Goal: Communication & Community: Share content

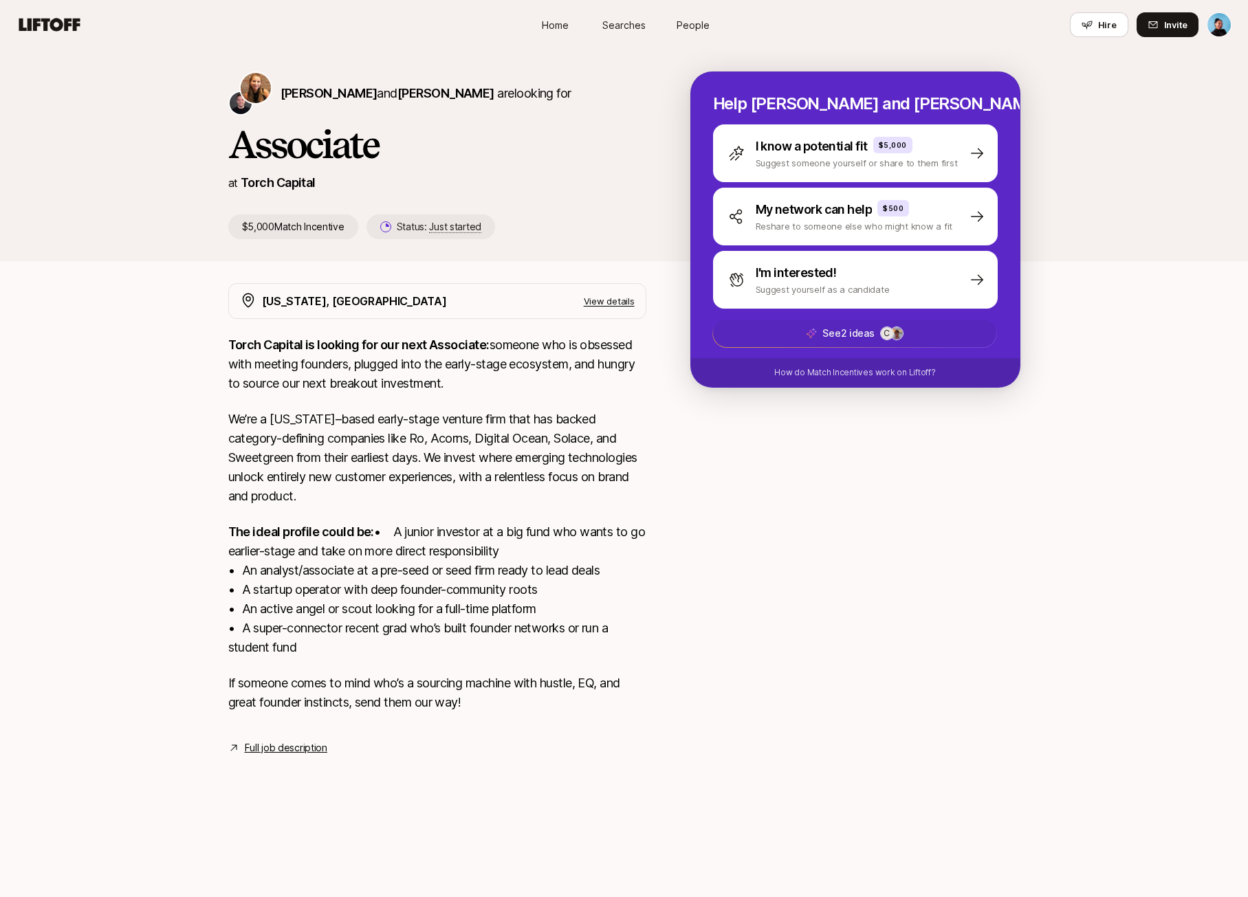
click at [881, 324] on span "See 2 ideas C" at bounding box center [854, 334] width 283 height 28
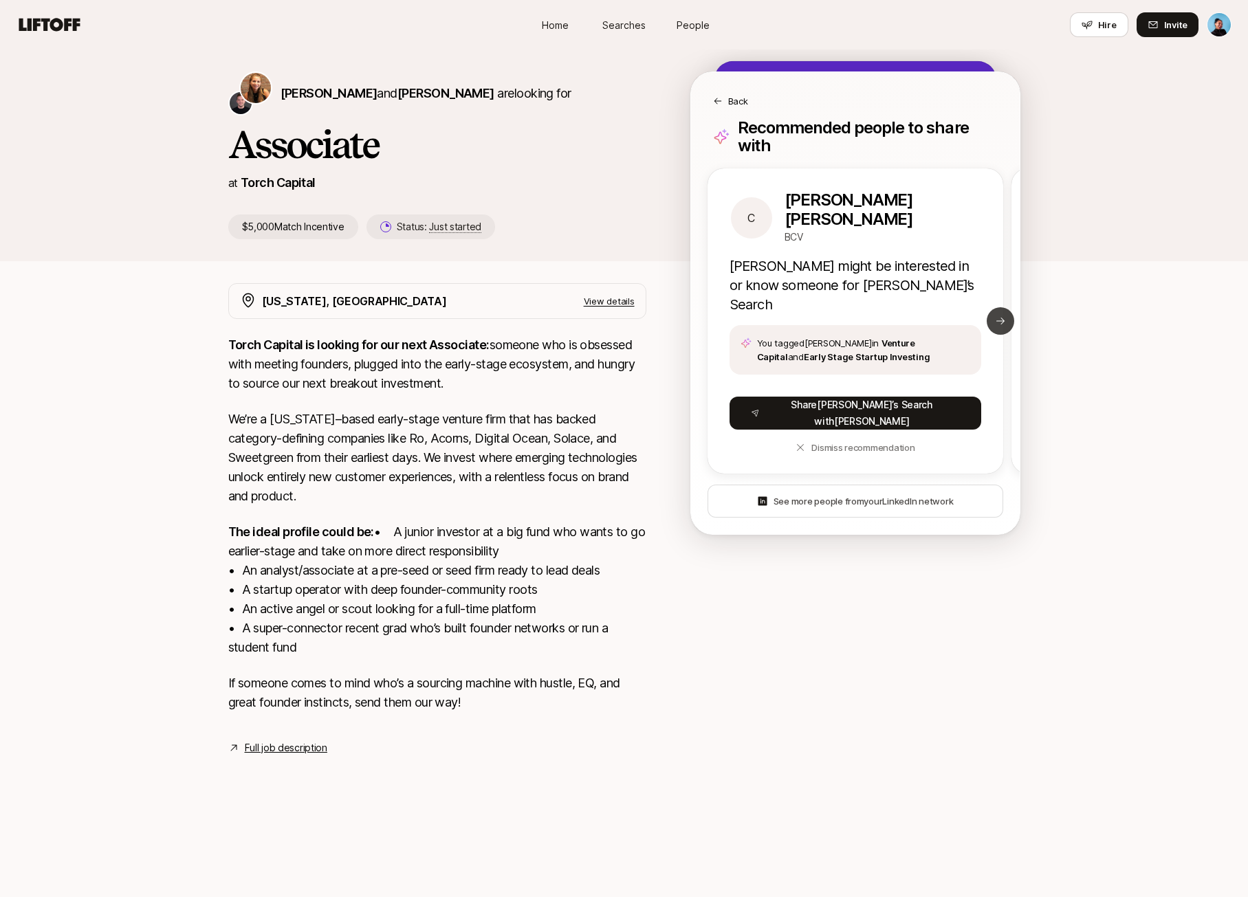
click at [994, 317] on button "Next slide" at bounding box center [1001, 321] width 28 height 28
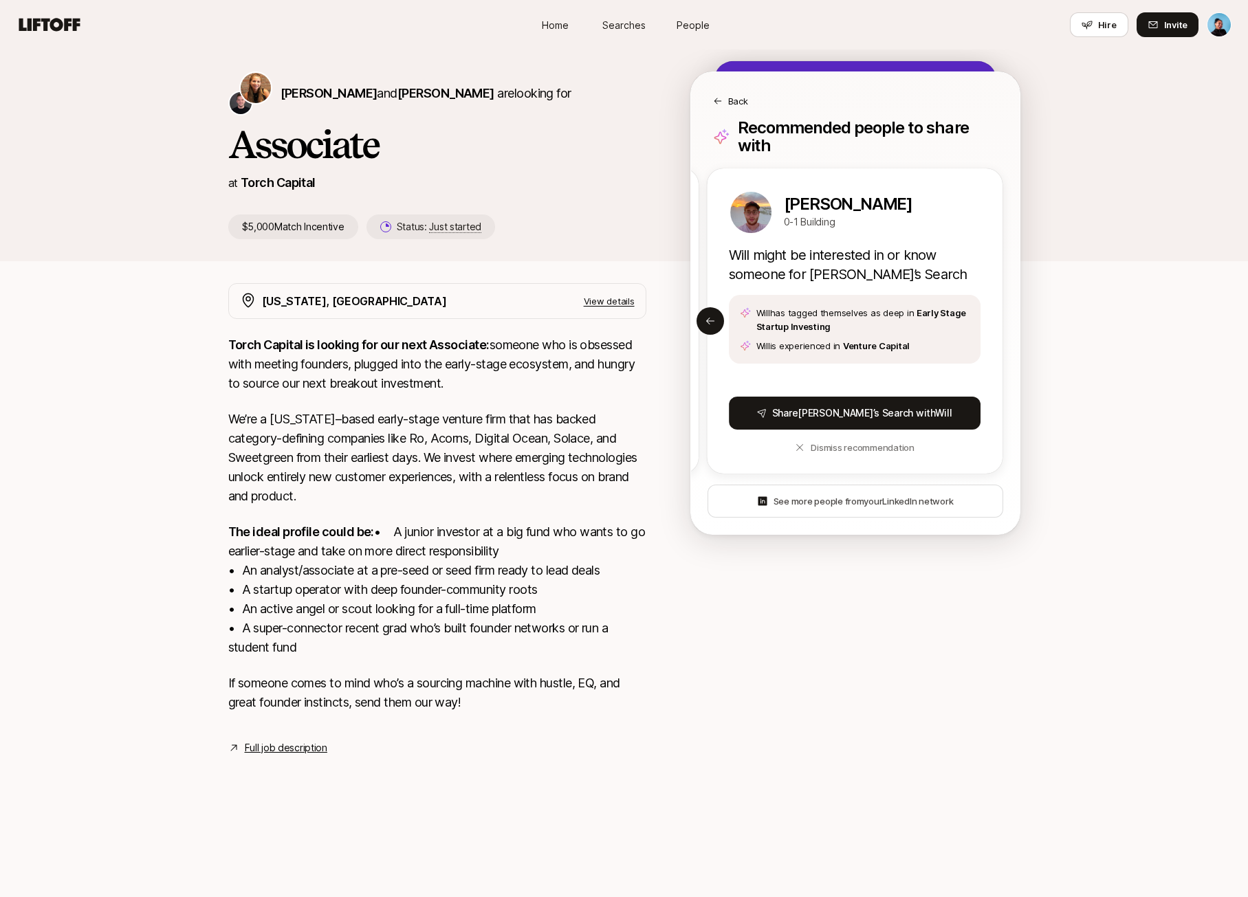
click at [746, 100] on p "Back" at bounding box center [738, 101] width 20 height 14
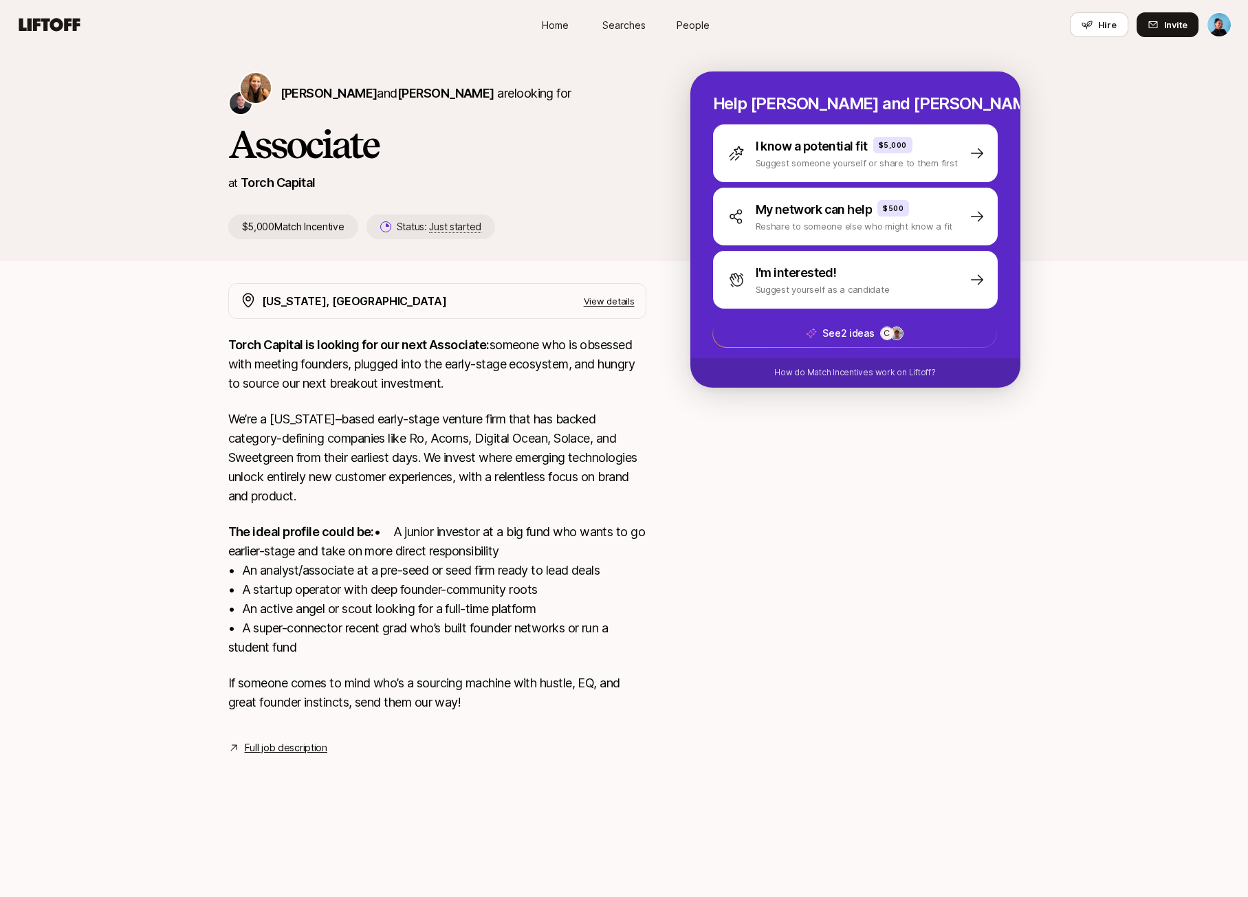
click at [919, 462] on div at bounding box center [855, 511] width 330 height 457
click at [692, 13] on link "People" at bounding box center [693, 24] width 69 height 25
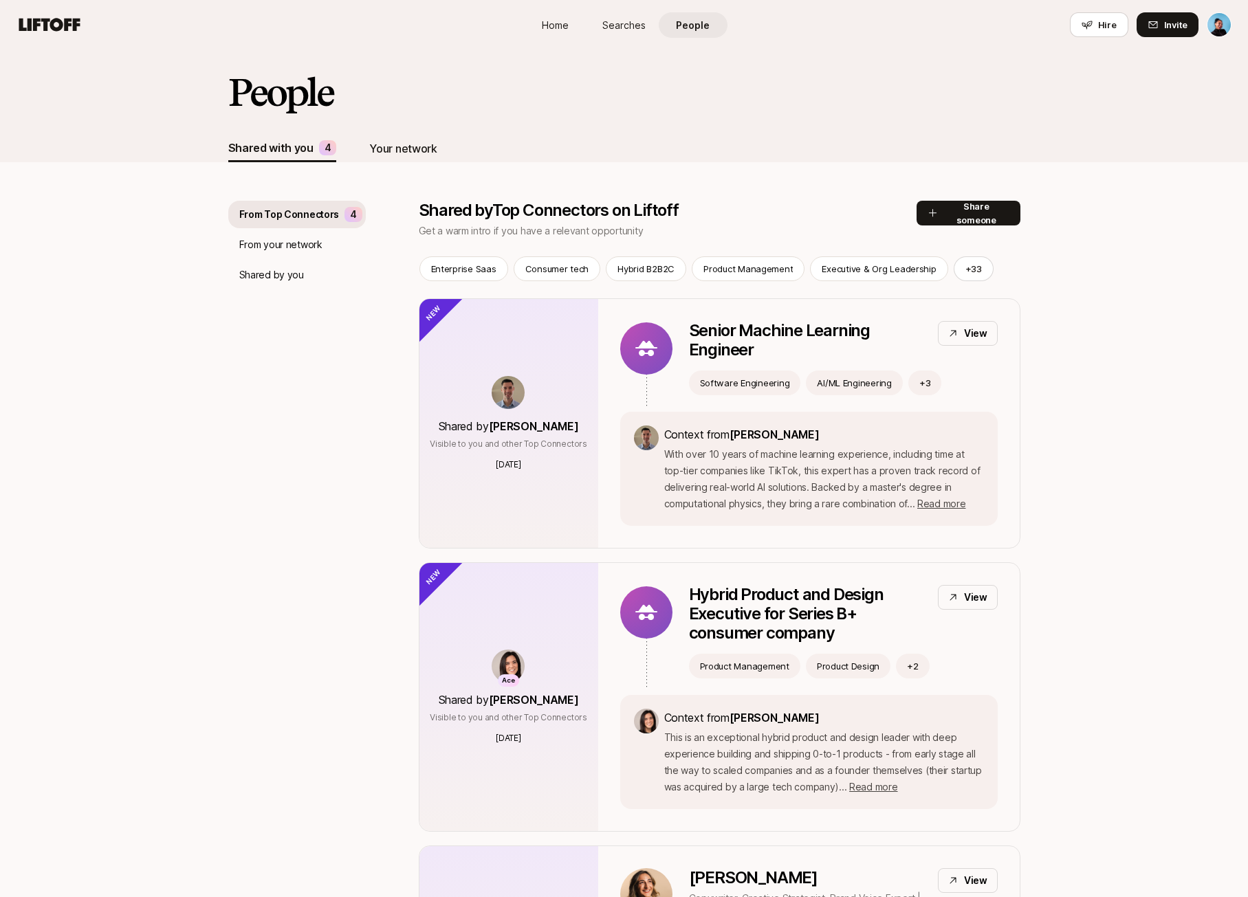
click at [414, 160] on div "Your network" at bounding box center [402, 149] width 67 height 28
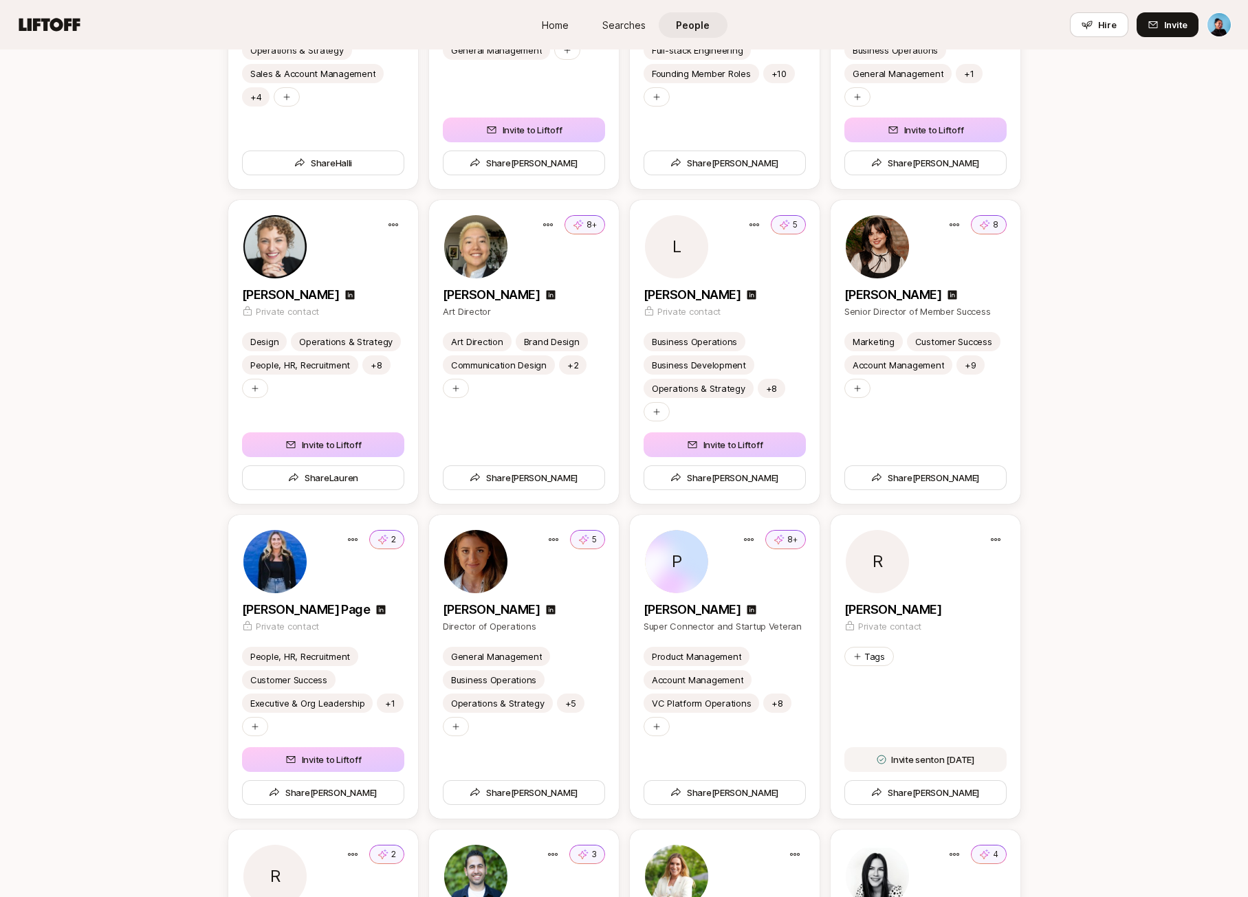
scroll to position [2977, 0]
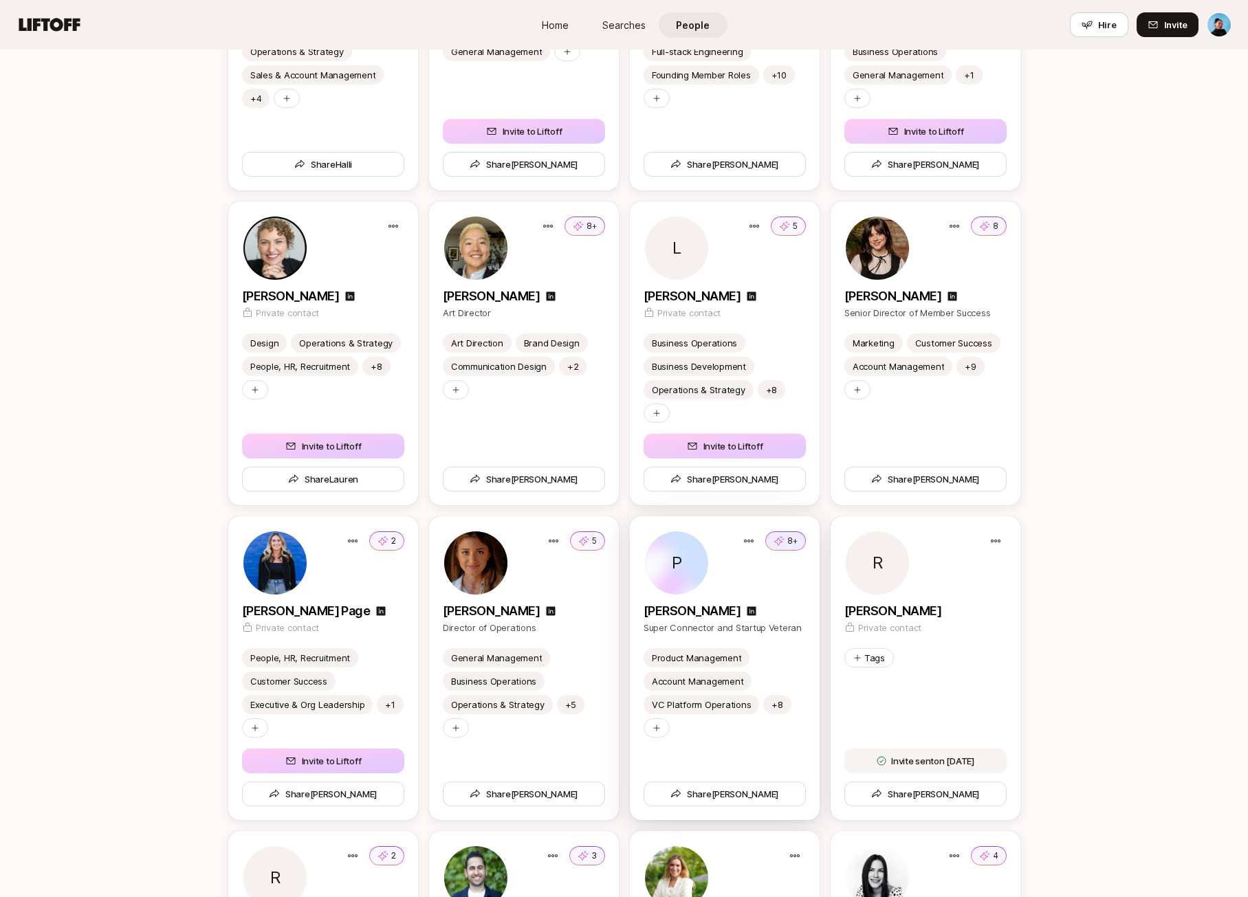
click at [794, 532] on button "8+" at bounding box center [785, 540] width 41 height 19
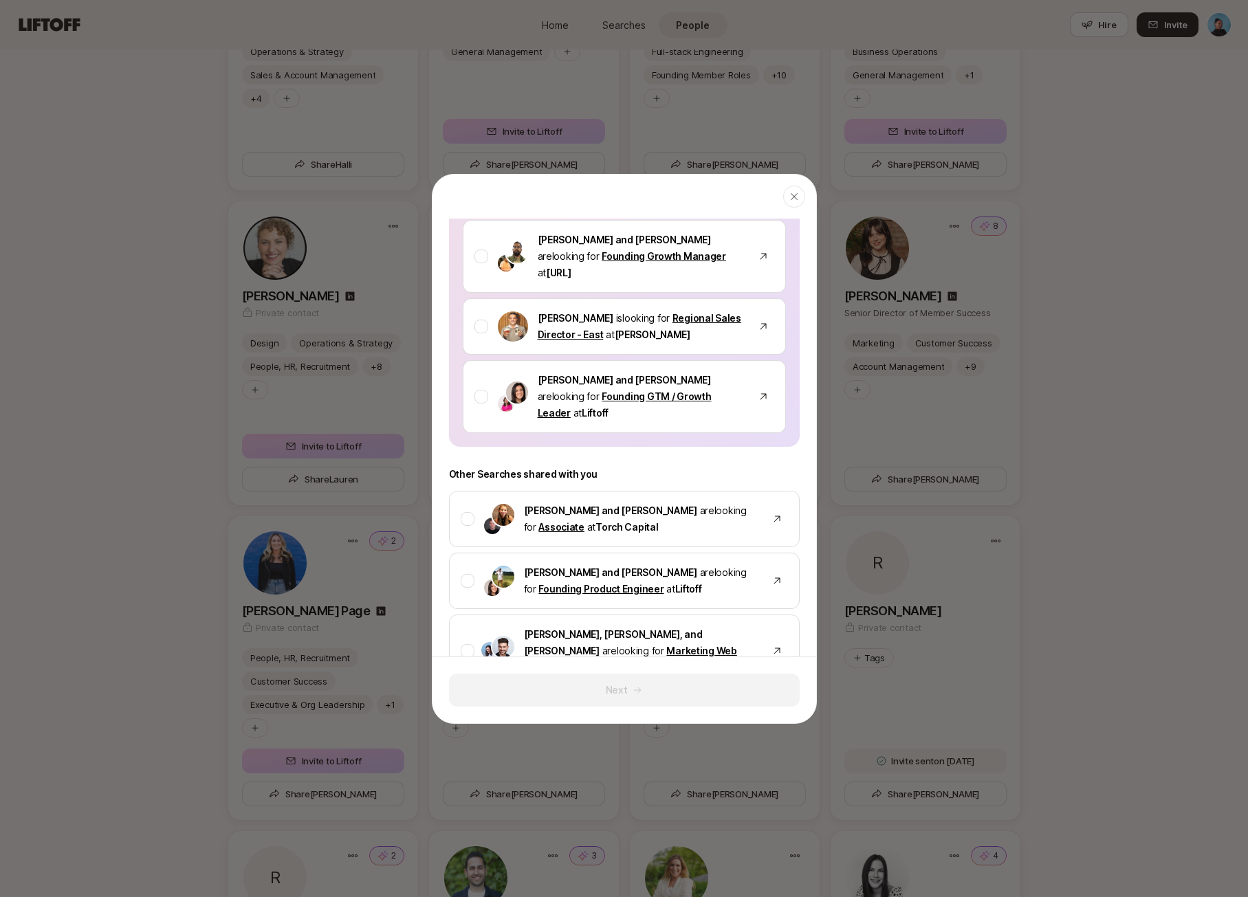
scroll to position [925, 0]
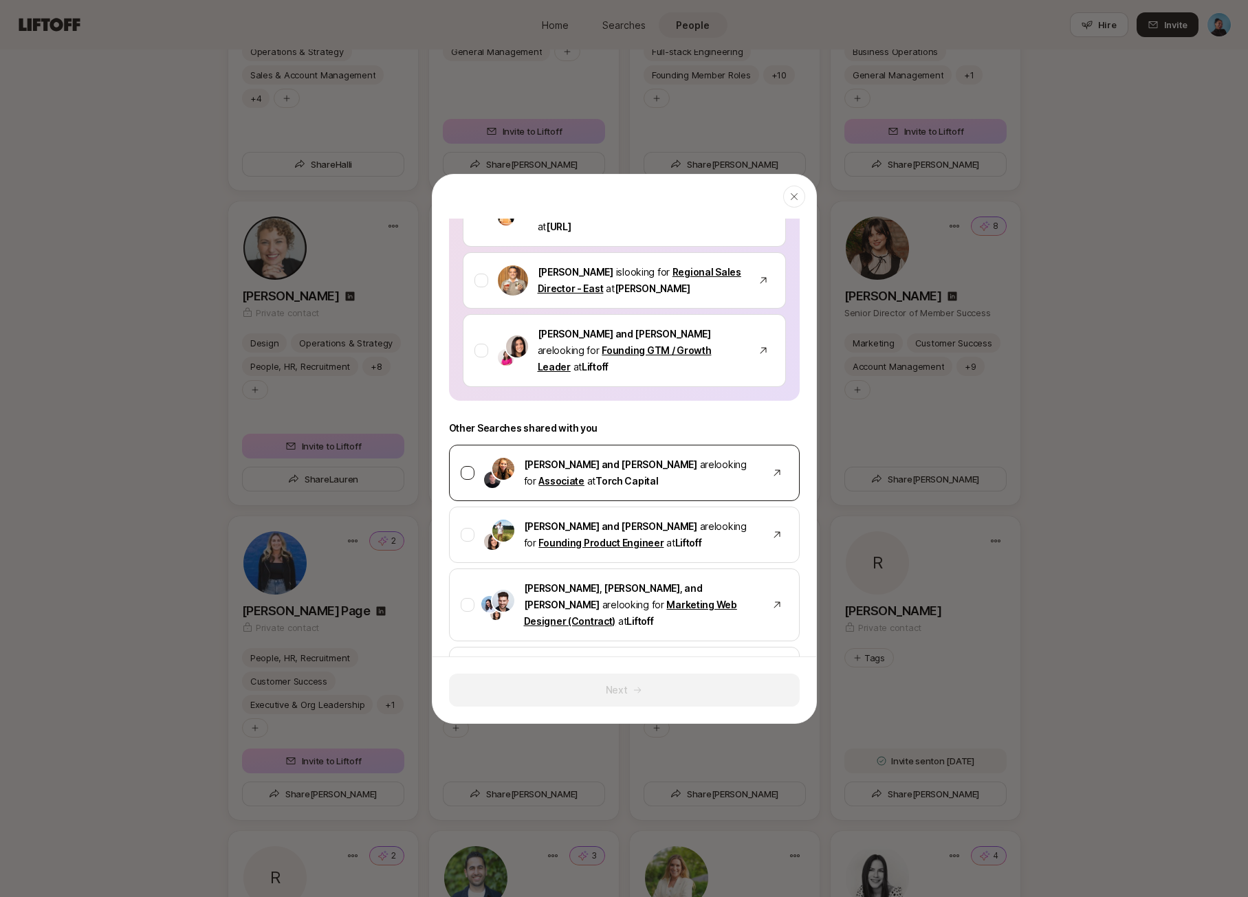
click at [468, 466] on div at bounding box center [468, 473] width 14 height 14
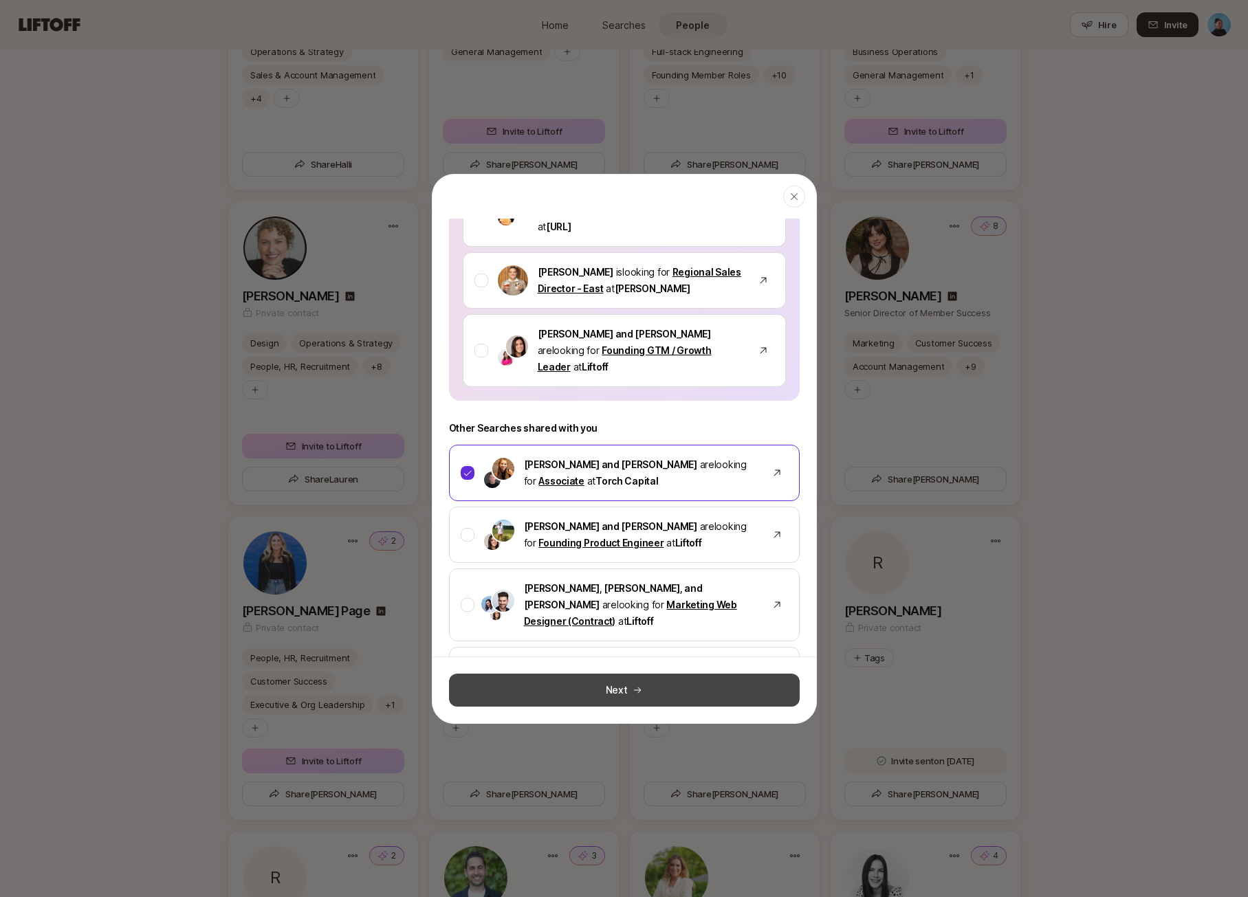
click at [630, 684] on button "Next" at bounding box center [624, 690] width 351 height 33
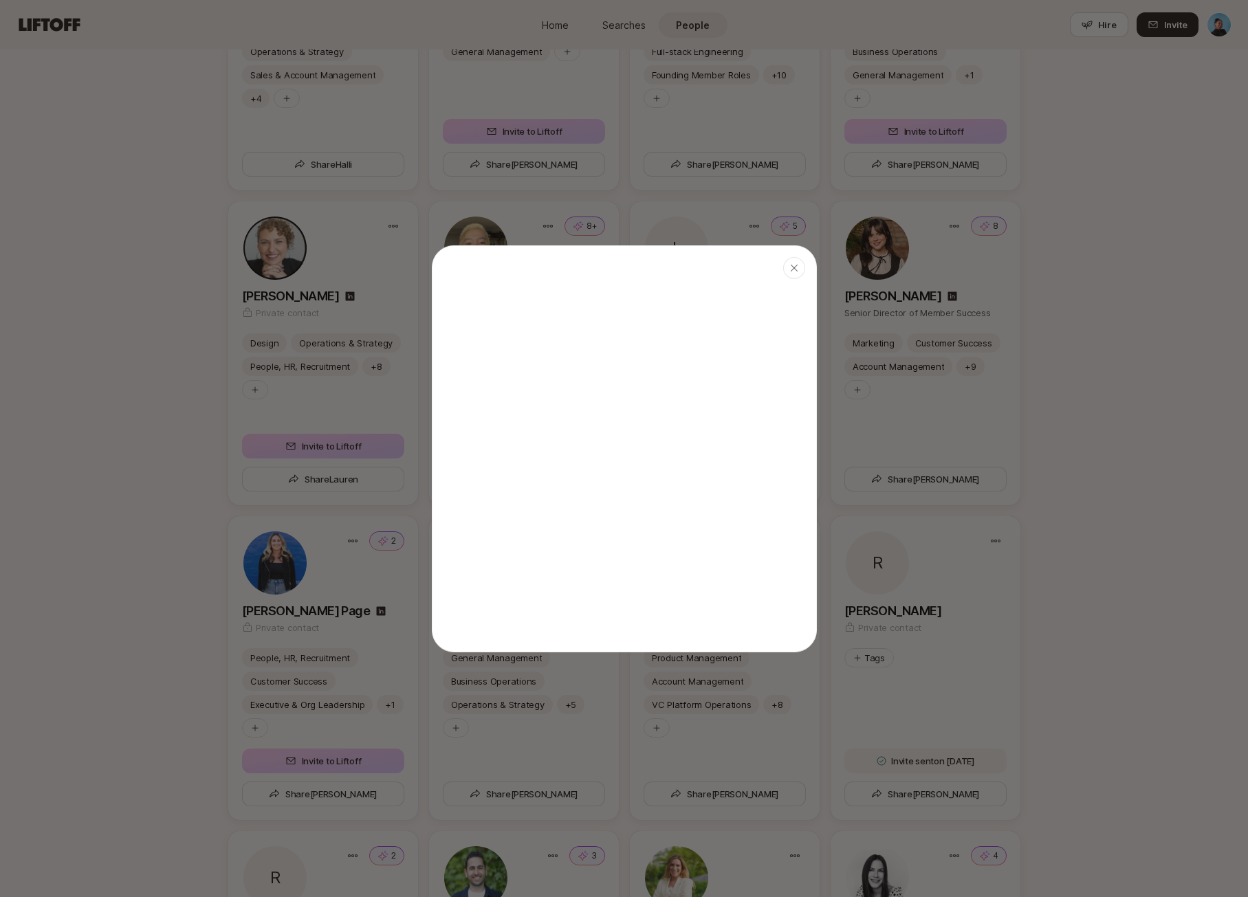
scroll to position [0, 0]
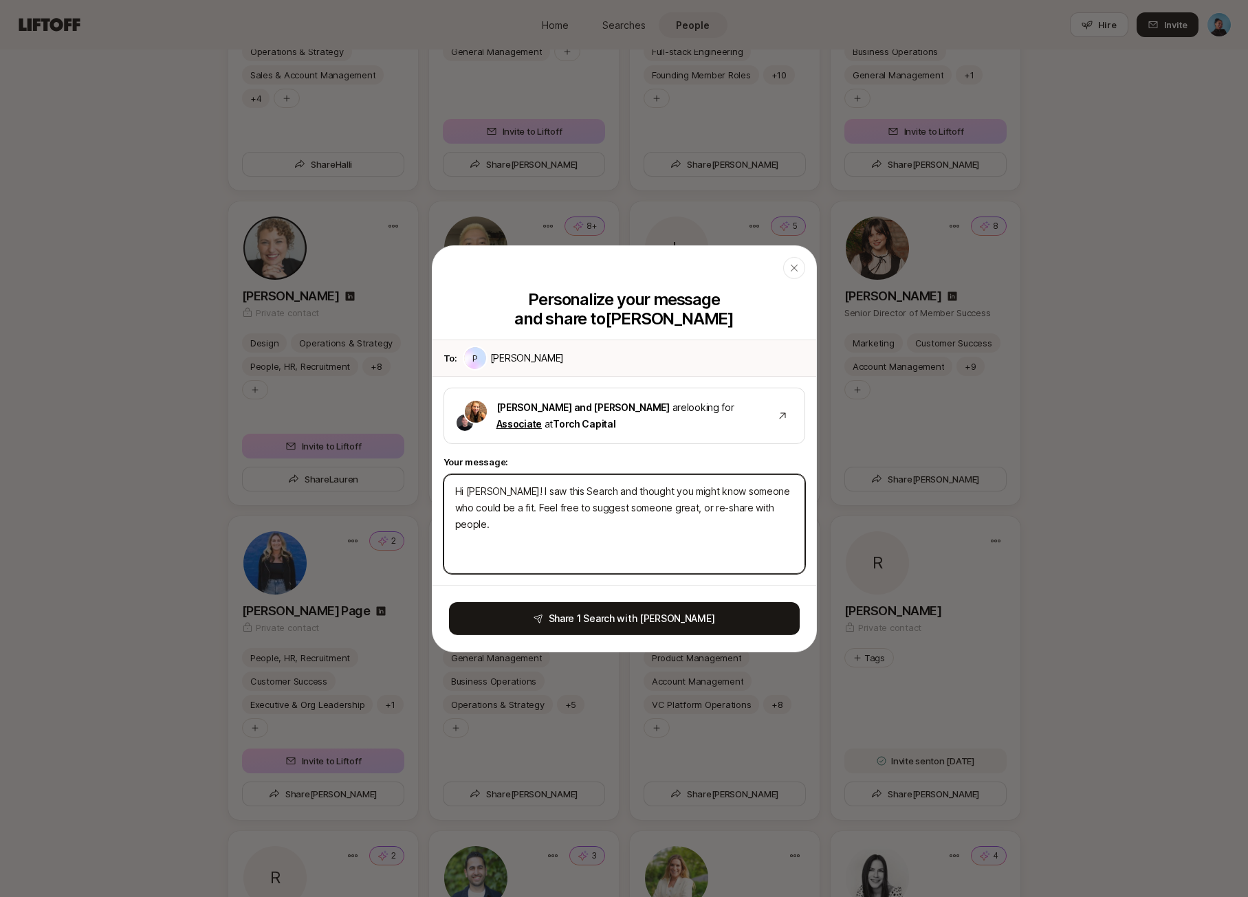
drag, startPoint x: 754, startPoint y: 506, endPoint x: 626, endPoint y: 490, distance: 128.9
click at [626, 490] on textarea "Hi [PERSON_NAME]! I saw this Search and thought you might know someone who coul…" at bounding box center [624, 524] width 362 height 100
drag, startPoint x: 632, startPoint y: 490, endPoint x: 483, endPoint y: 504, distance: 149.8
click at [483, 504] on textarea "Hi [PERSON_NAME]! I saw this Search and thought you might know someone who coul…" at bounding box center [624, 524] width 362 height 100
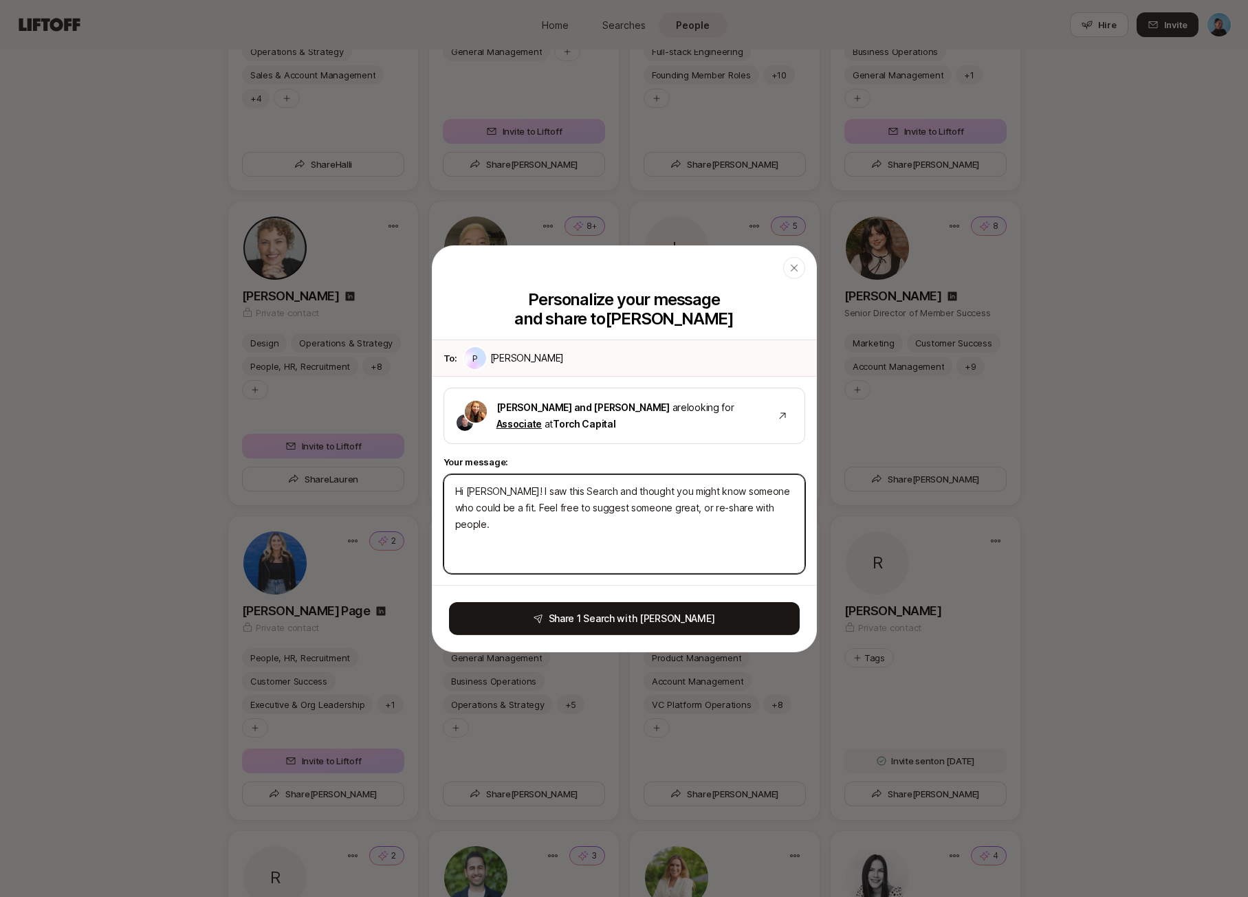
type textarea "x"
type textarea "Hi [PERSON_NAME]! I saw this Search and thought o. Feel free to suggest someone…"
type textarea "x"
type textarea "Hi [PERSON_NAME]! I saw this Search and thought of. Feel free to suggest someon…"
type textarea "x"
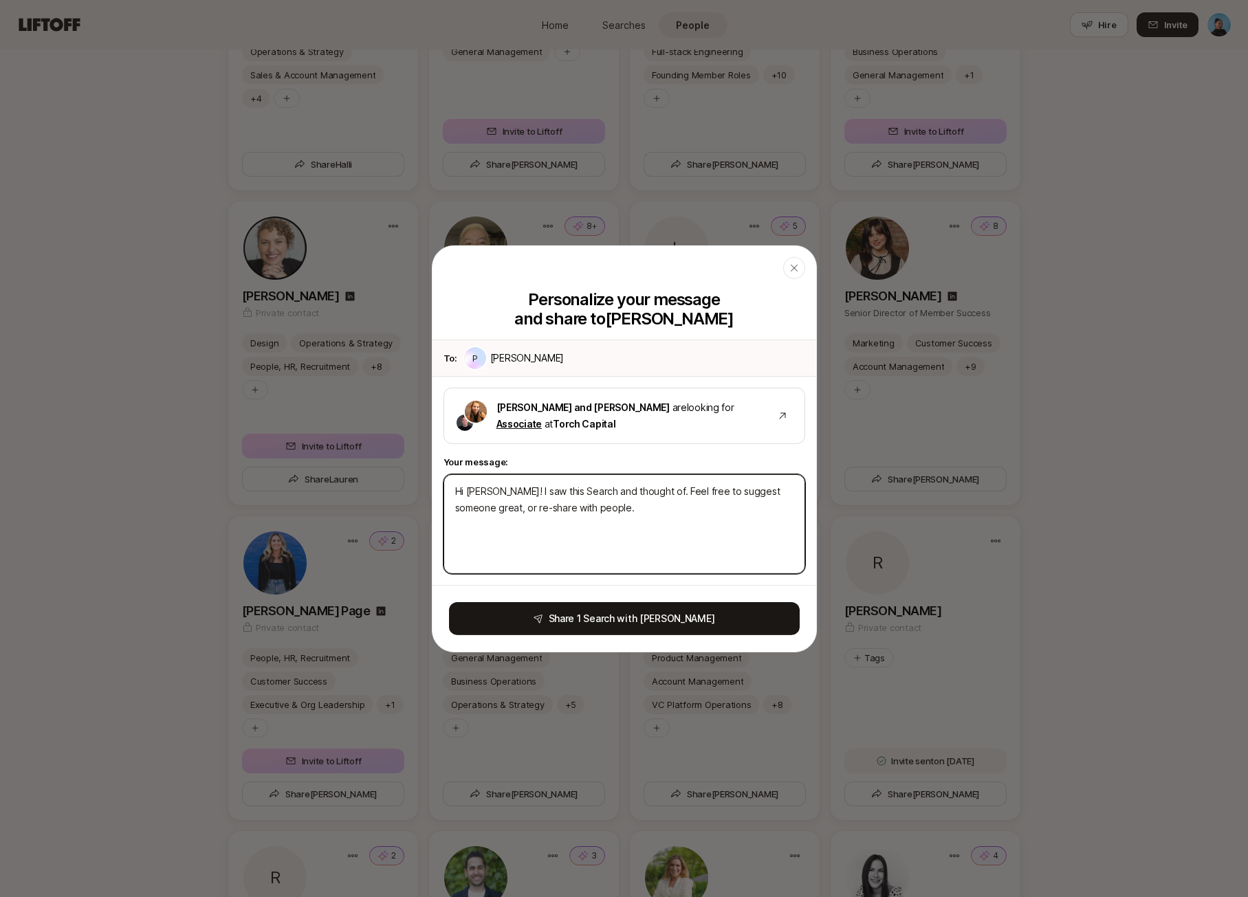
type textarea "Hi [PERSON_NAME]! I saw this Search and thought of . Feel free to suggest someo…"
type textarea "x"
type textarea "Hi [PERSON_NAME]! I saw this Search and thought of y. Feel free to suggest some…"
type textarea "x"
type textarea "Hi [PERSON_NAME]! I saw this Search and thought of yo. Feel free to suggest som…"
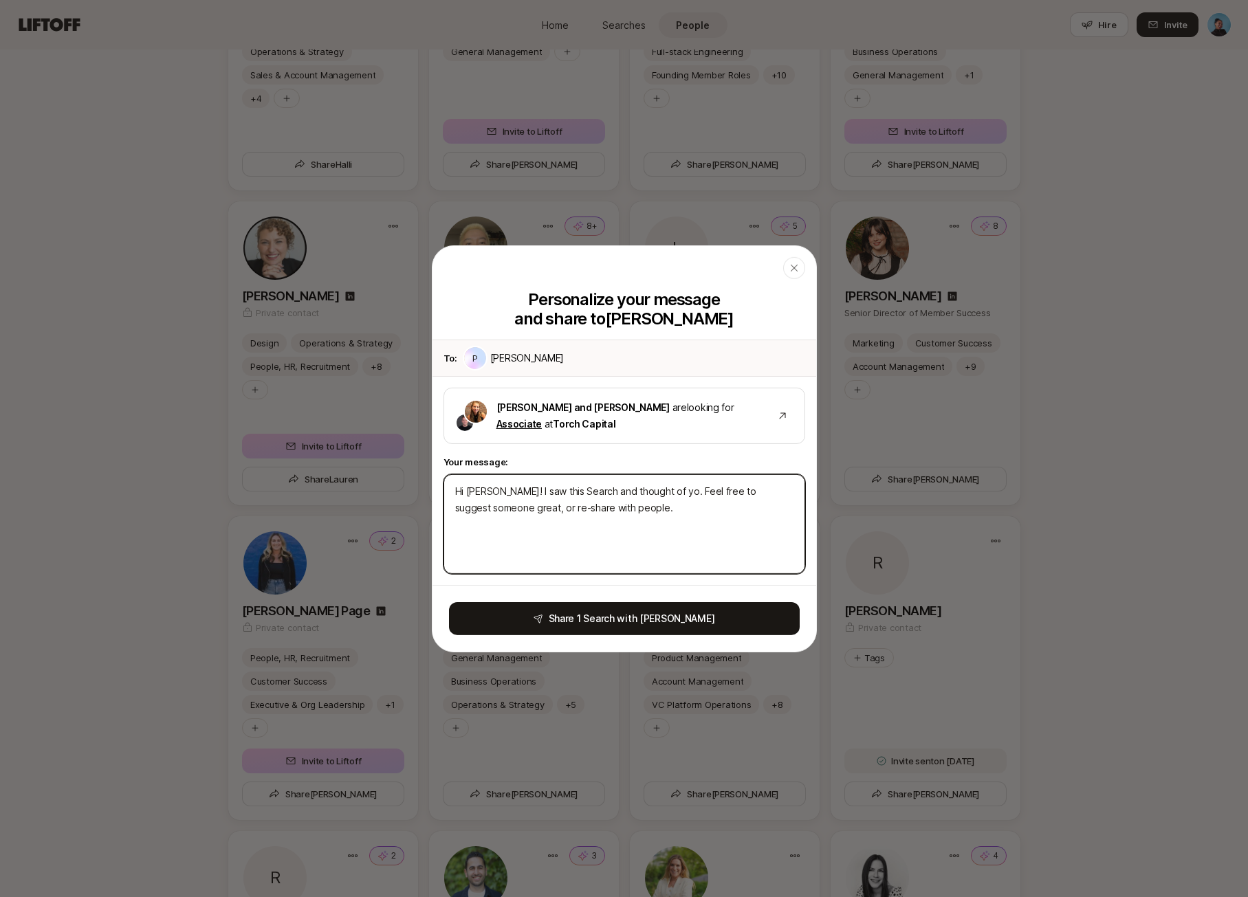
type textarea "x"
type textarea "Hi [PERSON_NAME]! I saw this Search and thought of you. Feel free to suggest so…"
click at [602, 503] on textarea "Hi [PERSON_NAME]! I saw this Search and thought of you. Feel free to suggest so…" at bounding box center [624, 524] width 362 height 100
drag, startPoint x: 587, startPoint y: 490, endPoint x: 491, endPoint y: 489, distance: 96.3
click at [491, 489] on textarea "Hi [PERSON_NAME]! I saw this Search and thought of you. Feel free to suggest so…" at bounding box center [624, 524] width 362 height 100
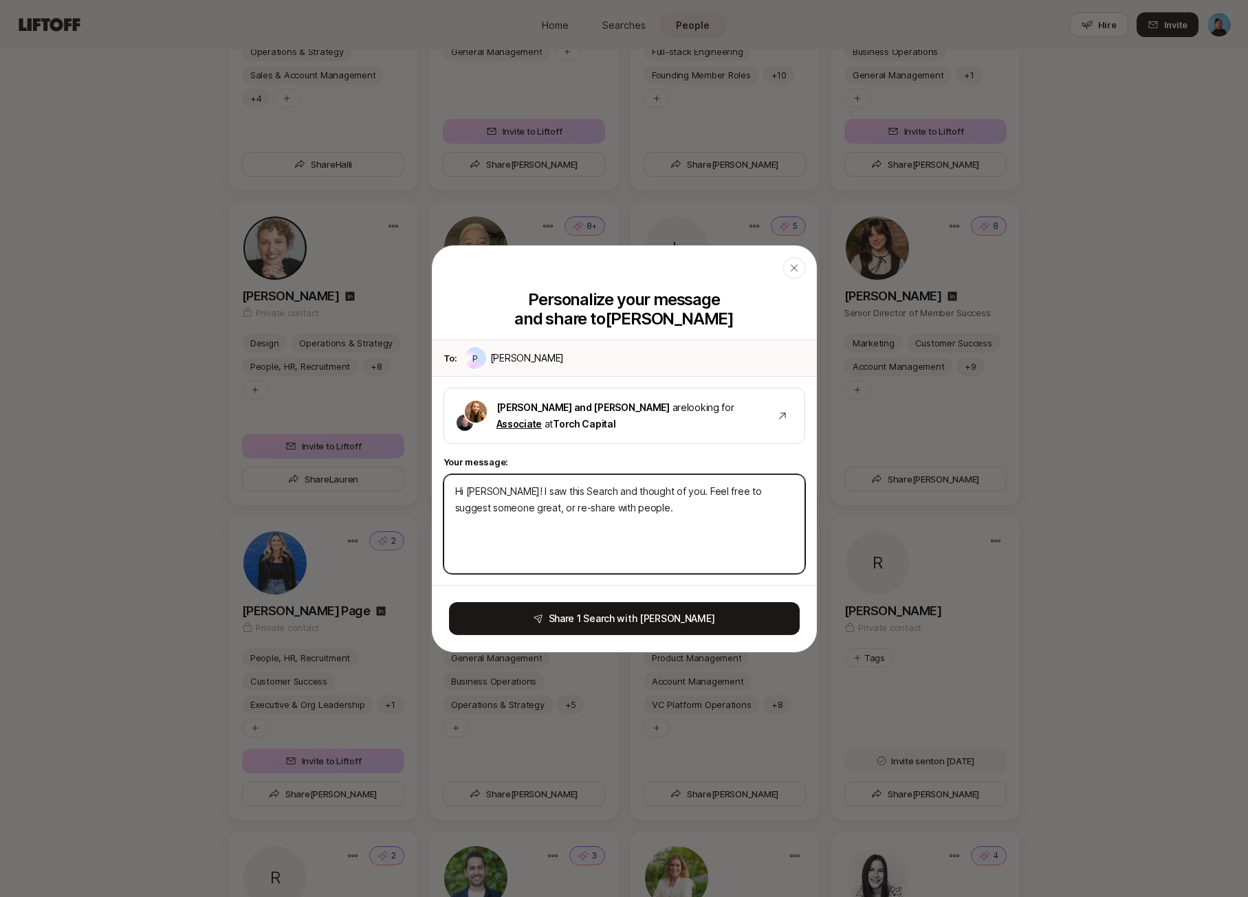
type textarea "x"
type textarea "Hi [PERSON_NAME]! Ihought of you. Feel free to suggest someone great, or re-sha…"
type textarea "x"
type textarea "Hi [PERSON_NAME]! [PERSON_NAME] of you. Feel free to suggest someone great, or …"
type textarea "x"
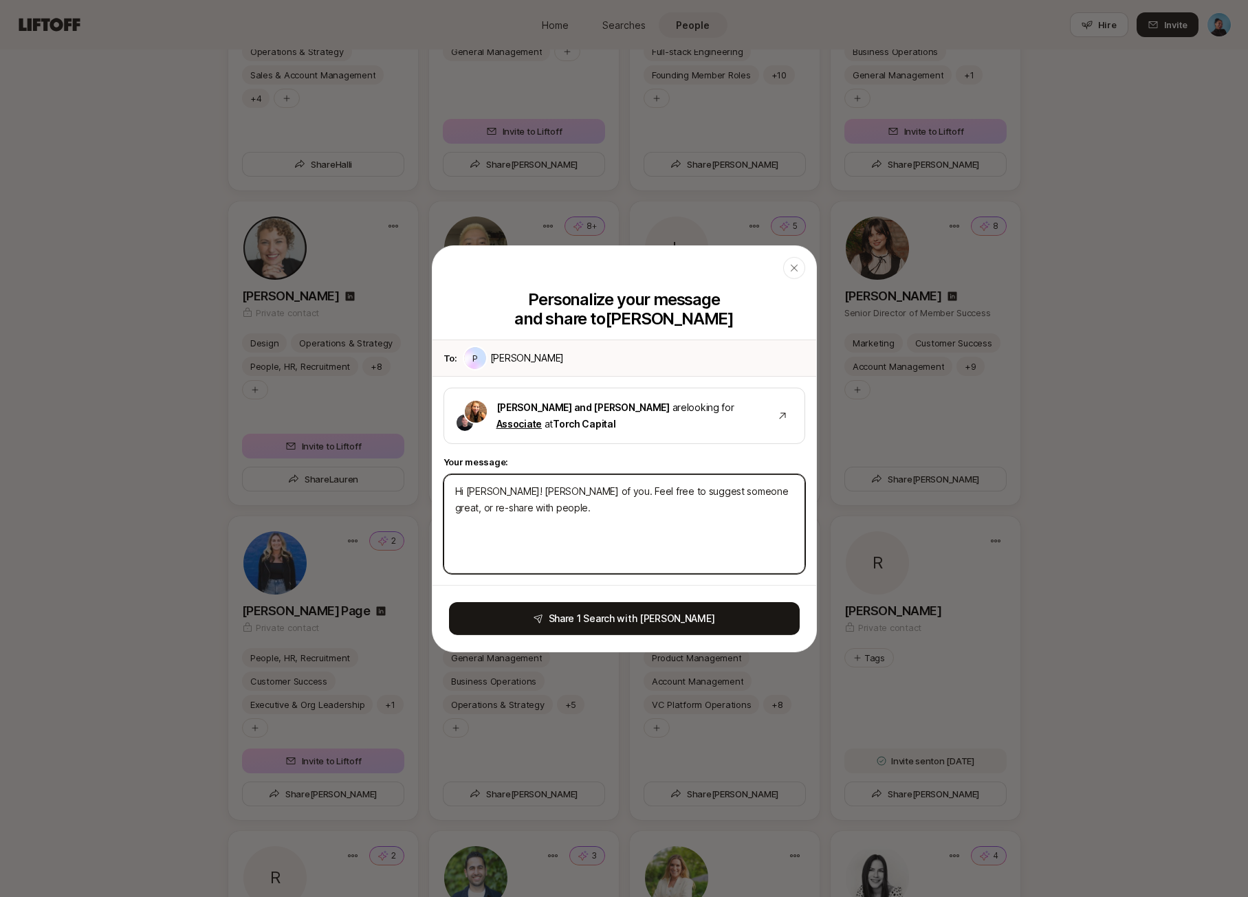
type textarea "Hi [PERSON_NAME]! Thought of you. Feel free to suggest someone great, or re-sha…"
click at [558, 489] on textarea "Hi [PERSON_NAME]! Thought of you. Feel free to suggest someone great, or re-sha…" at bounding box center [624, 524] width 362 height 100
type textarea "x"
type textarea "Hi [PERSON_NAME]! Thought of you Feel free to suggest someone great, or re-shar…"
type textarea "x"
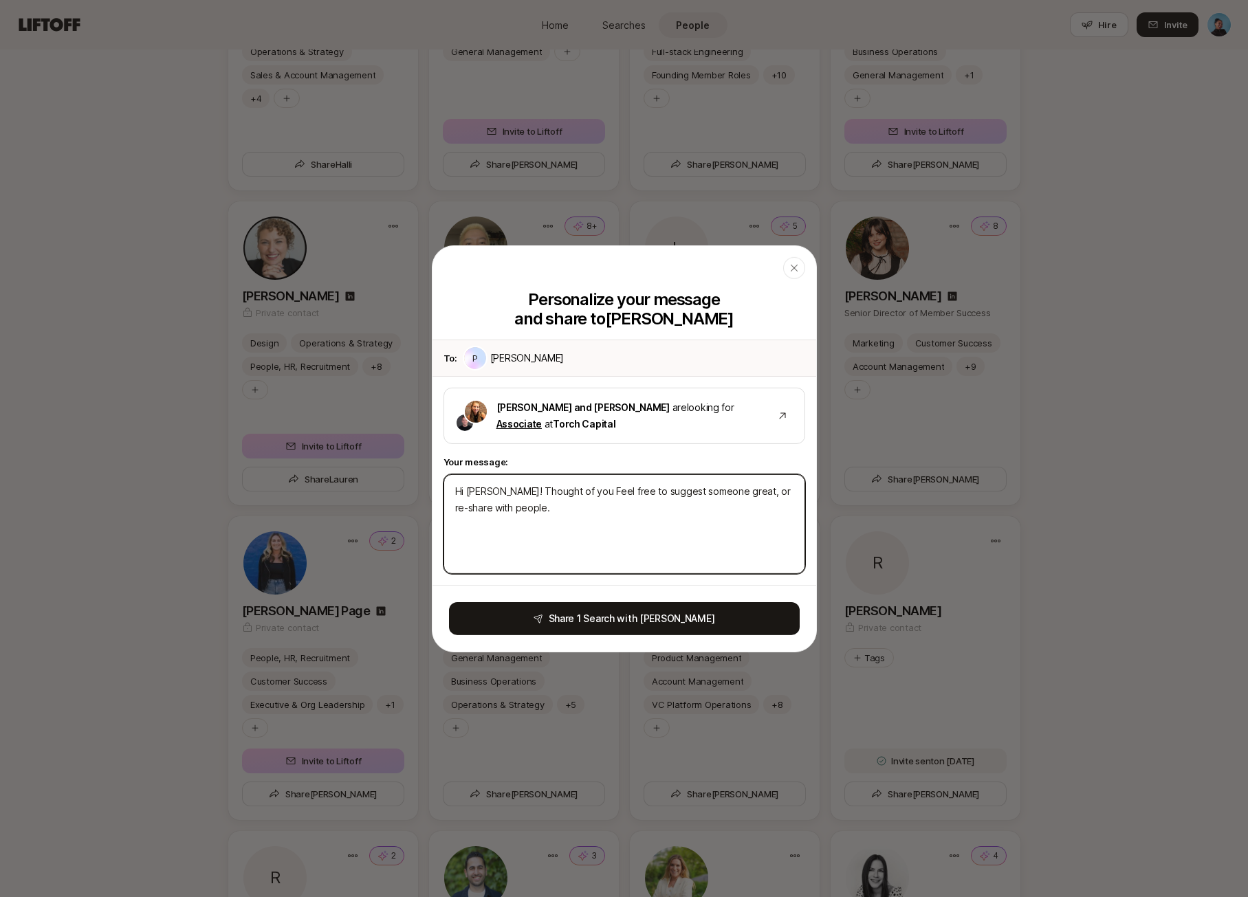
type textarea "Hi [PERSON_NAME]! Thought of you Feel free to suggest someone great, or re-shar…"
type textarea "x"
type textarea "Hi [PERSON_NAME]! Thought of you f Feel free to suggest someone great, or re-sh…"
type textarea "x"
type textarea "Hi [PERSON_NAME]! Thought of you fo Feel free to suggest someone great, or re-s…"
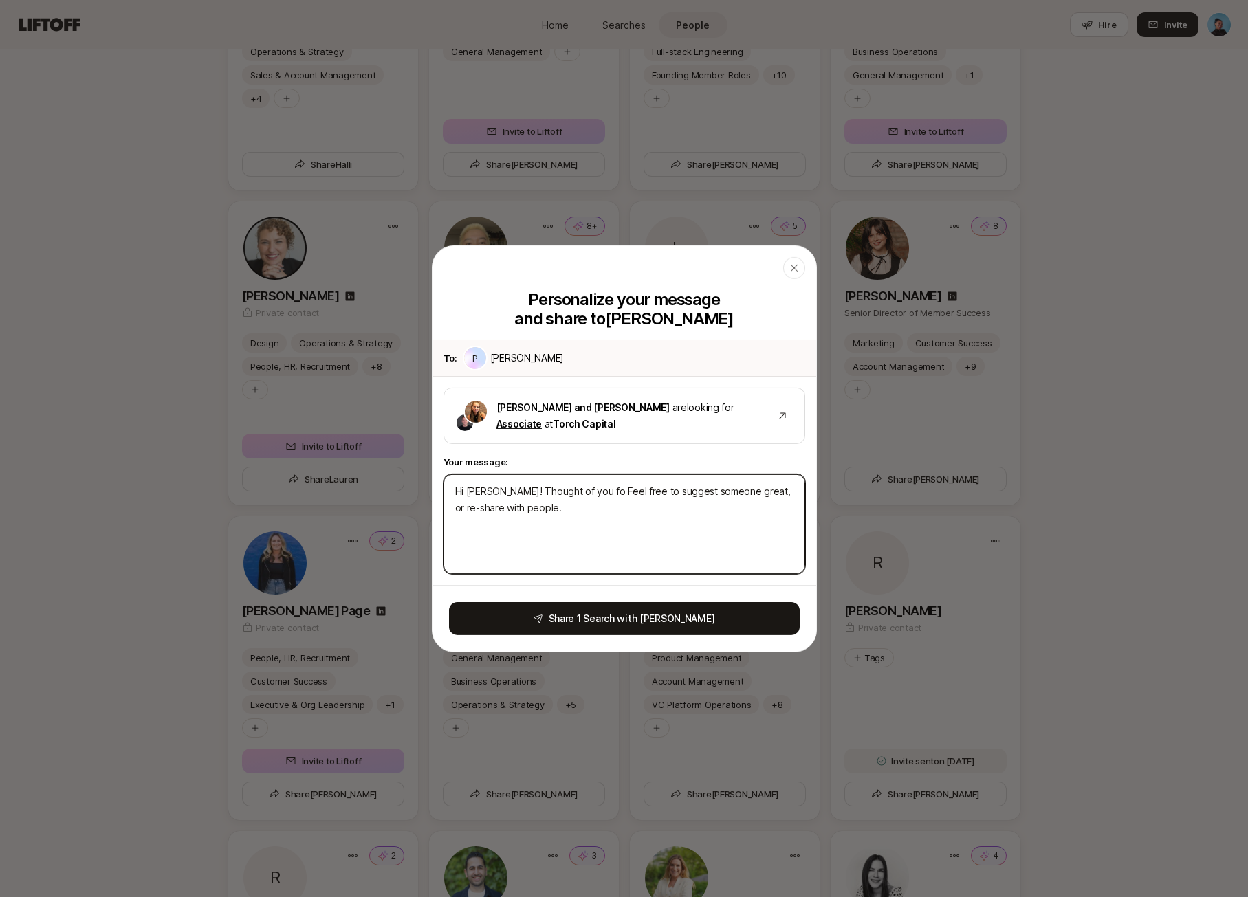
type textarea "x"
type textarea "Hi [PERSON_NAME]! Thought of you for Feel free to suggest someone great, or re-…"
type textarea "x"
type textarea "Hi [PERSON_NAME]! Thought of you for Feel free to suggest someone great, or re-…"
type textarea "x"
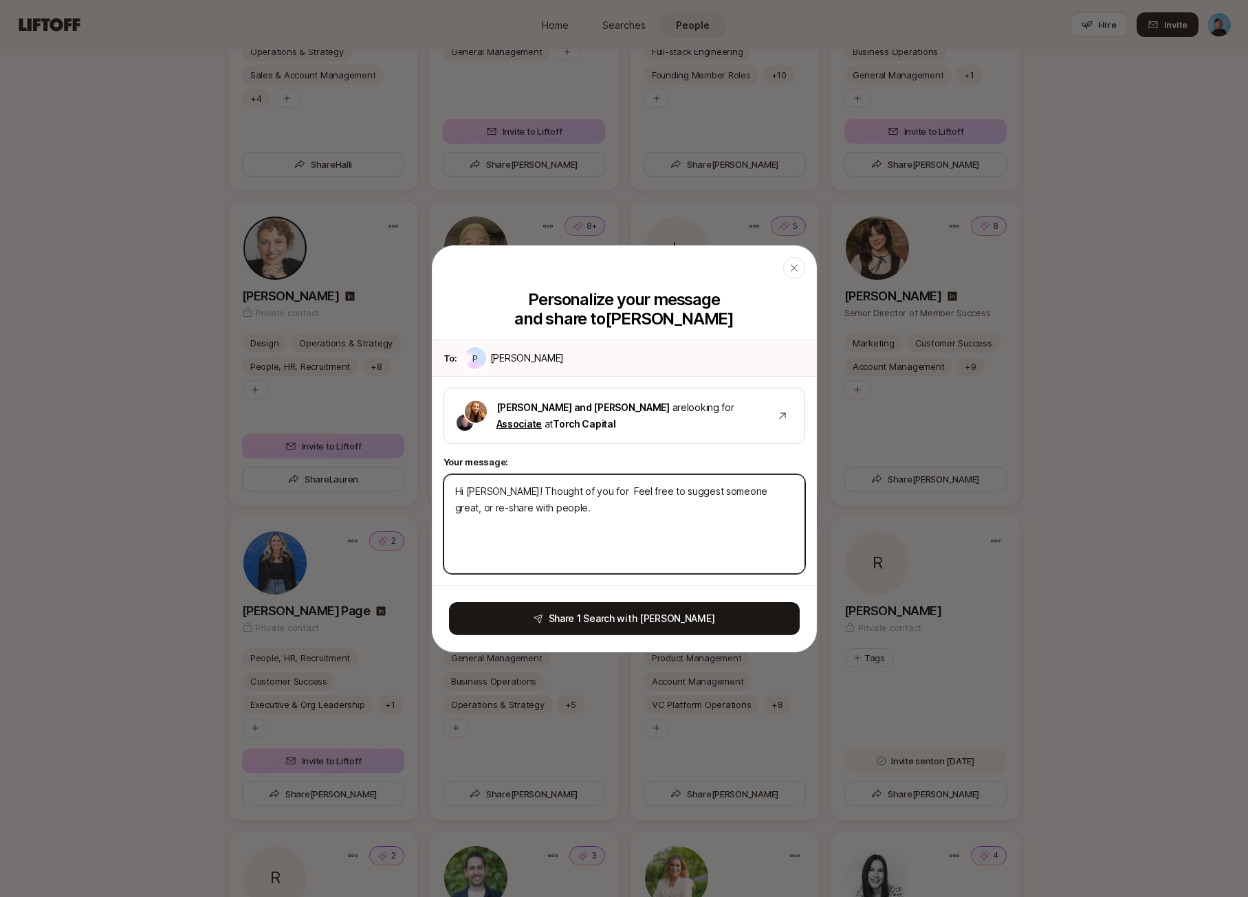
type textarea "Hi [PERSON_NAME]! Thought of you for h Feel free to suggest someone great, or r…"
type textarea "x"
type textarea "Hi [PERSON_NAME]! Thought of you for hi Feel free to suggest someone great, or …"
type textarea "x"
type textarea "Hi [PERSON_NAME]! Thought of you for his Feel free to suggest someone great, or…"
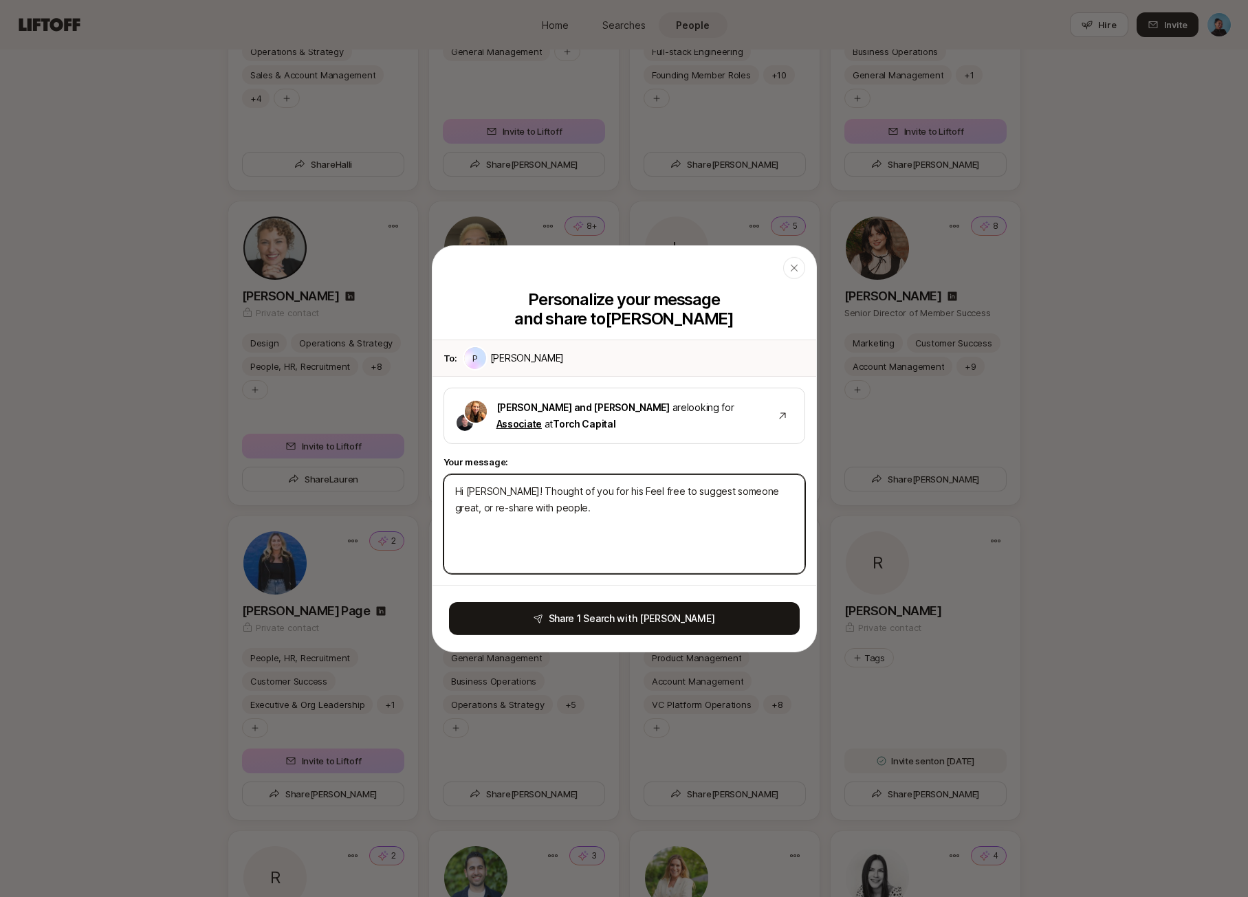
type textarea "x"
type textarea "Hi [PERSON_NAME]! Thought of you for his Feel free to suggest someone great, or…"
type textarea "x"
type textarea "Hi [PERSON_NAME]! Thought of you for his Feel free to suggest someone great, or…"
type textarea "x"
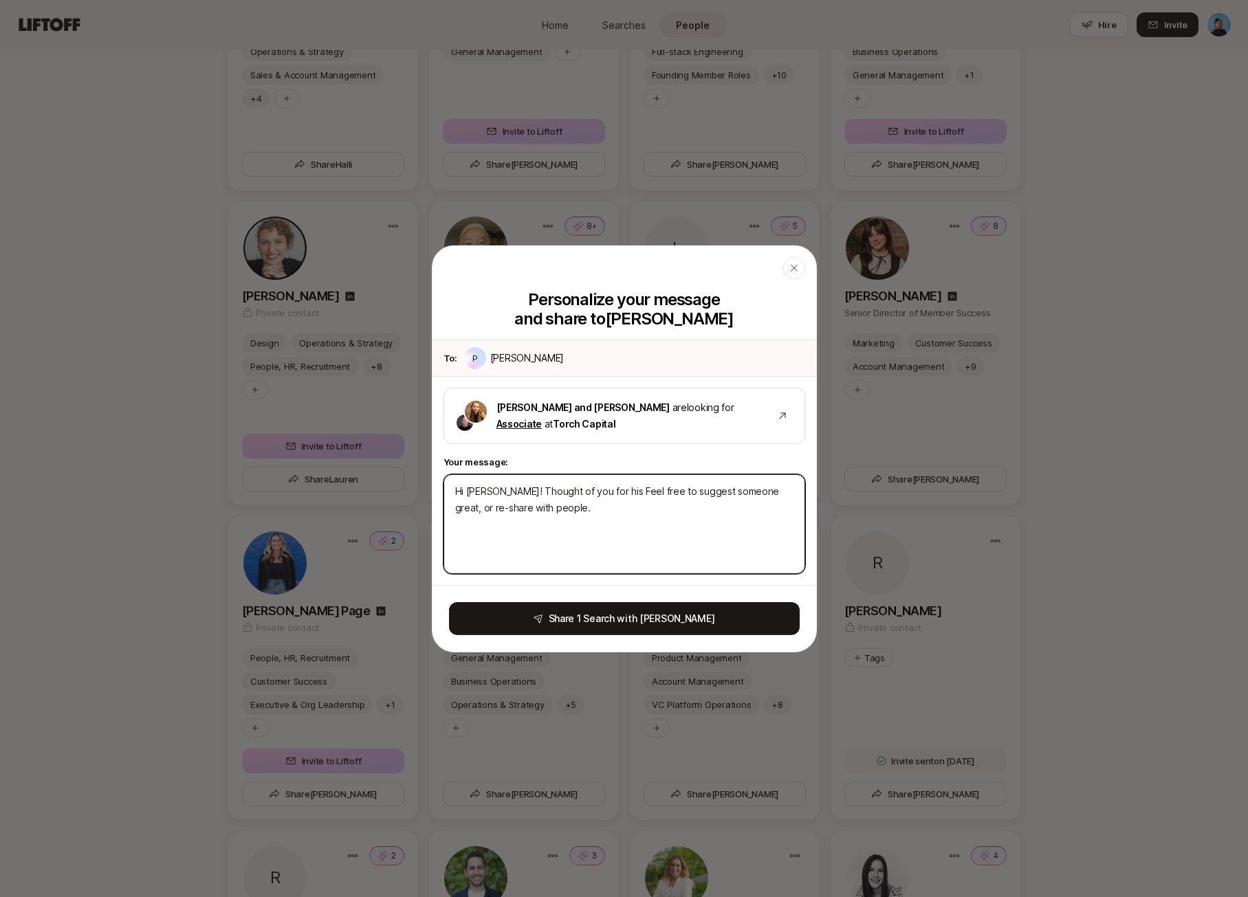
type textarea "Hi [PERSON_NAME]! Thought of you for hi Feel free to suggest someone great, or …"
type textarea "x"
type textarea "Hi [PERSON_NAME]! Thought of you for h Feel free to suggest someone great, or r…"
type textarea "x"
type textarea "Hi [PERSON_NAME]! Thought of you for Feel free to suggest someone great, or re-…"
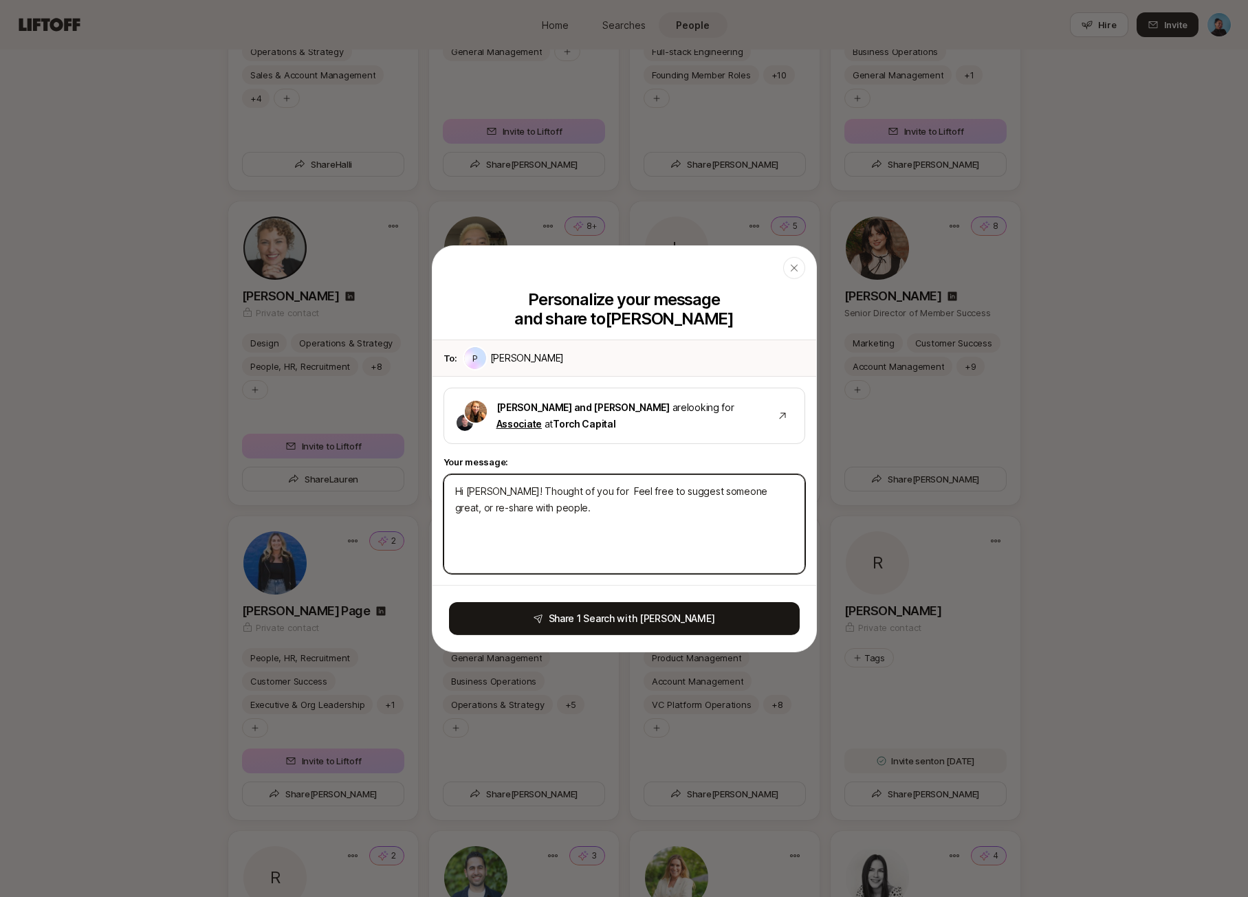
type textarea "x"
type textarea "Hi [PERSON_NAME]! Thought of you for t Feel free to suggest someone great, or r…"
type textarea "x"
type textarea "Hi [PERSON_NAME]! Thought of you for th Feel free to suggest someone great, or …"
type textarea "x"
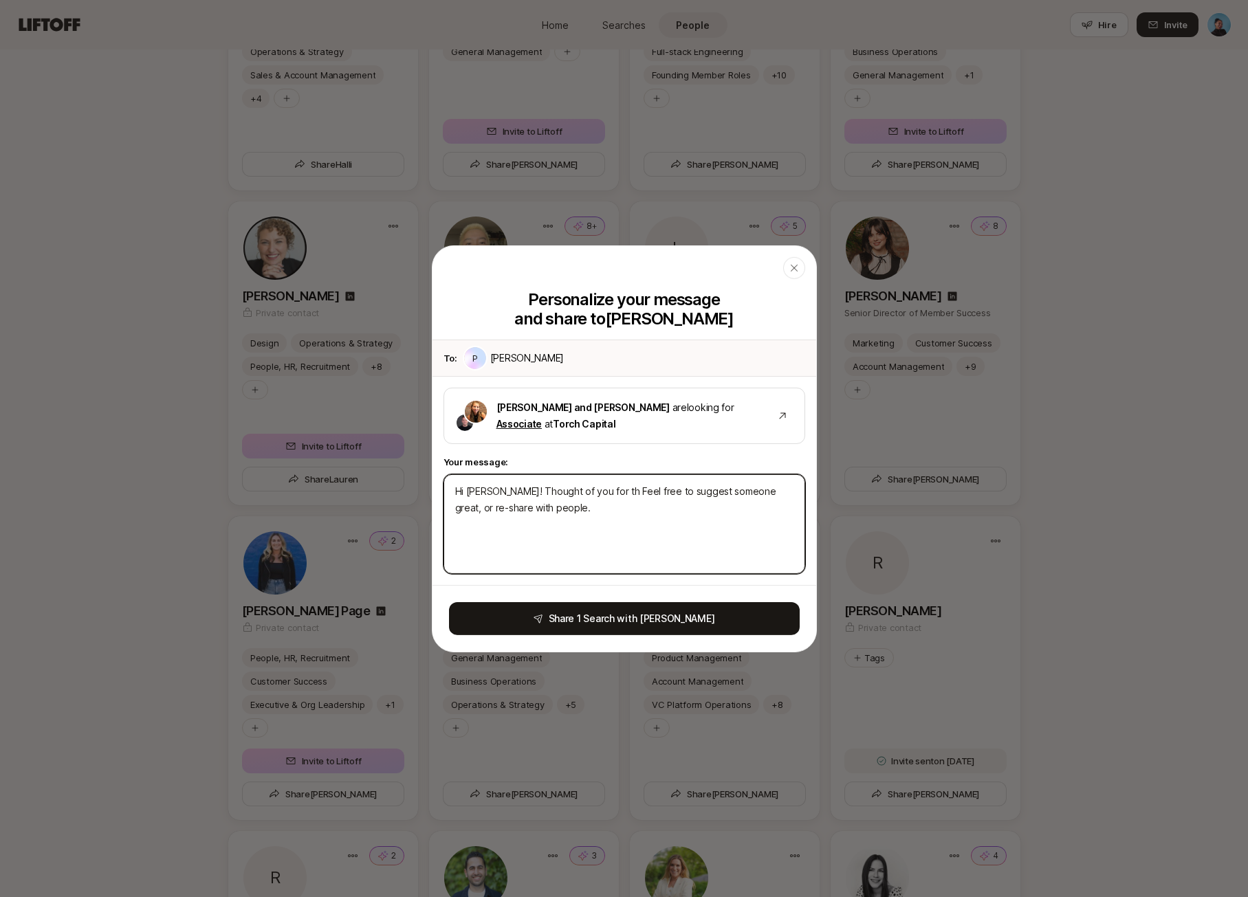
type textarea "Hi [PERSON_NAME]! Thought of you for thi Feel free to suggest someone great, or…"
type textarea "x"
type textarea "Hi [PERSON_NAME]! Thought of you for this Feel free to suggest someone great, o…"
type textarea "x"
type textarea "Hi [PERSON_NAME]! Thought of you for this Feel free to suggest someone great, o…"
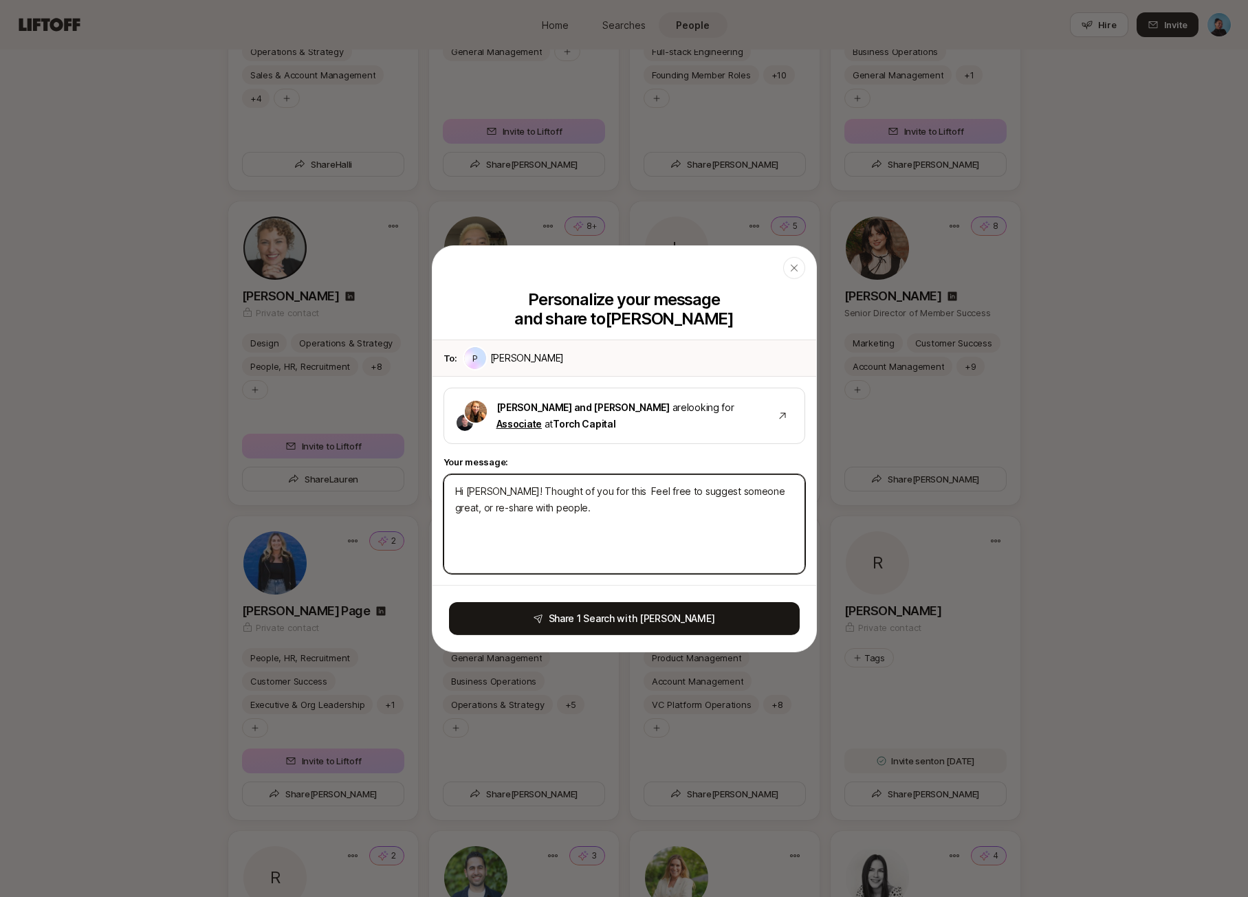
type textarea "x"
type textarea "Hi [PERSON_NAME]! Thought of you for this s Feel free to suggest someone great,…"
type textarea "x"
type textarea "Hi [PERSON_NAME]! Thought of you for this se Feel free to suggest someone great…"
type textarea "x"
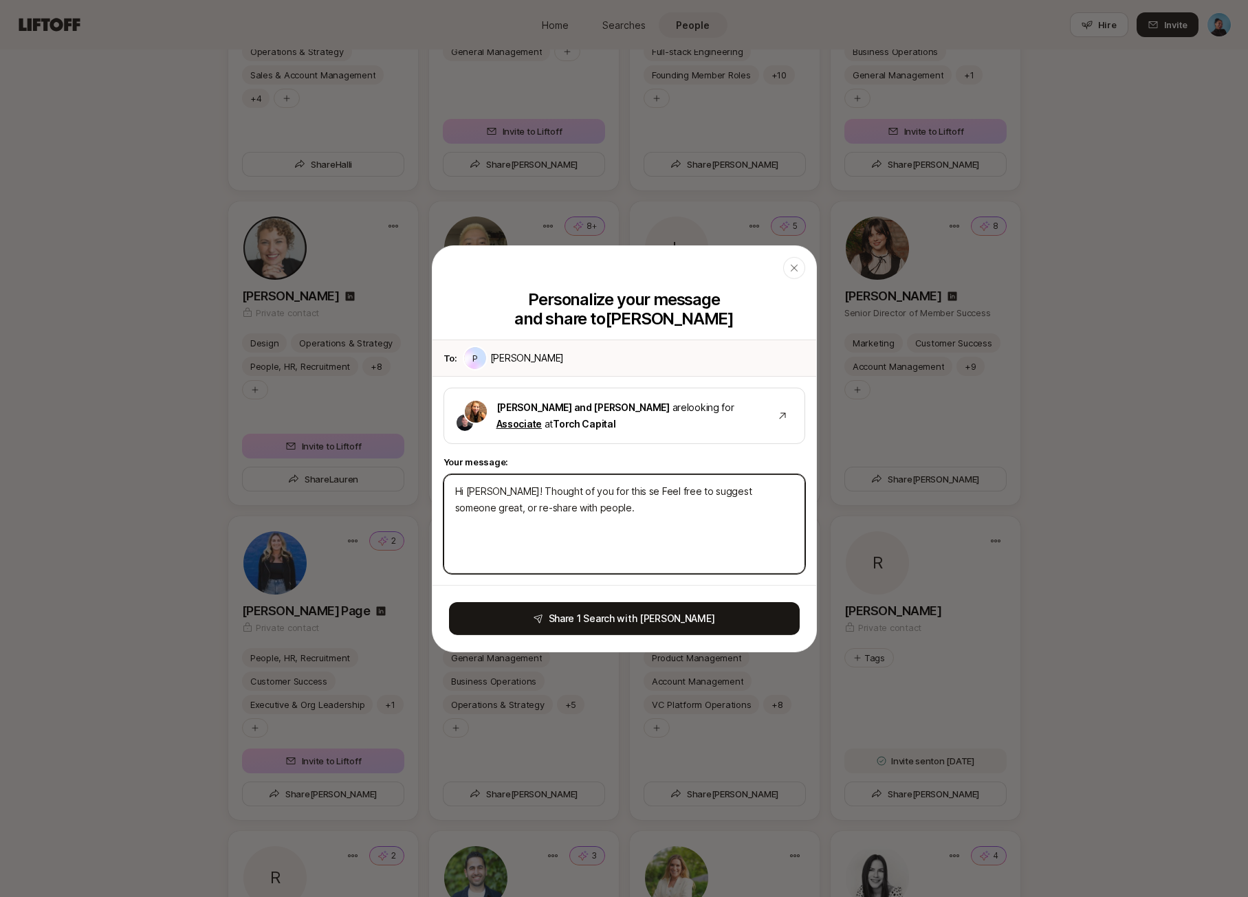
type textarea "Hi [PERSON_NAME]! Thought of you for this sea Feel free to suggest someone grea…"
type textarea "x"
type textarea "Hi [PERSON_NAME]! Thought of you for this sear Feel free to suggest someone gre…"
type textarea "x"
type textarea "Hi [PERSON_NAME]! Thought of you for this searc Feel free to suggest someone gr…"
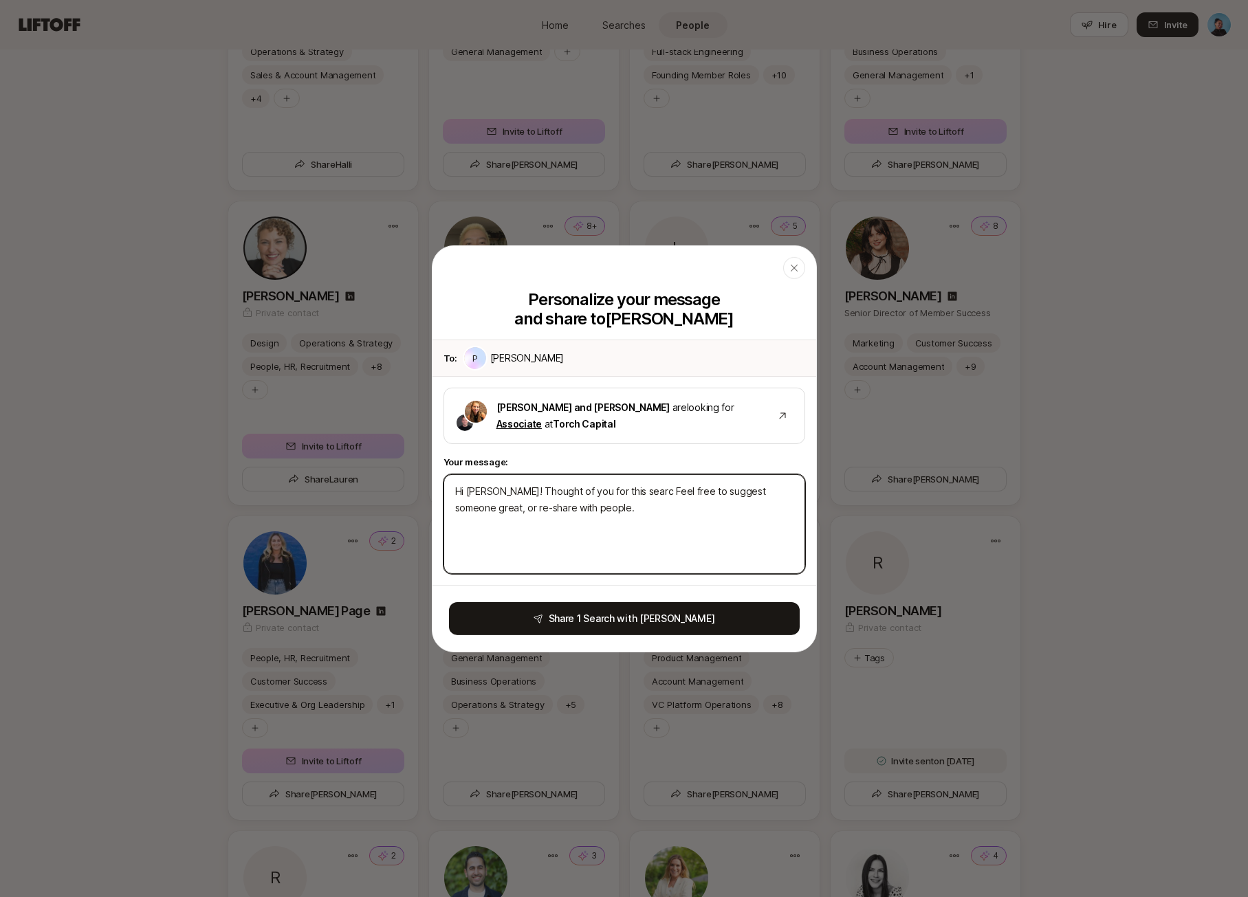
type textarea "x"
type textarea "Hi [PERSON_NAME]! Thought of you for this search Feel free to suggest someone g…"
type textarea "x"
type textarea "Hi [PERSON_NAME]! Thought of you for this search Feel free to suggest someone g…"
type textarea "x"
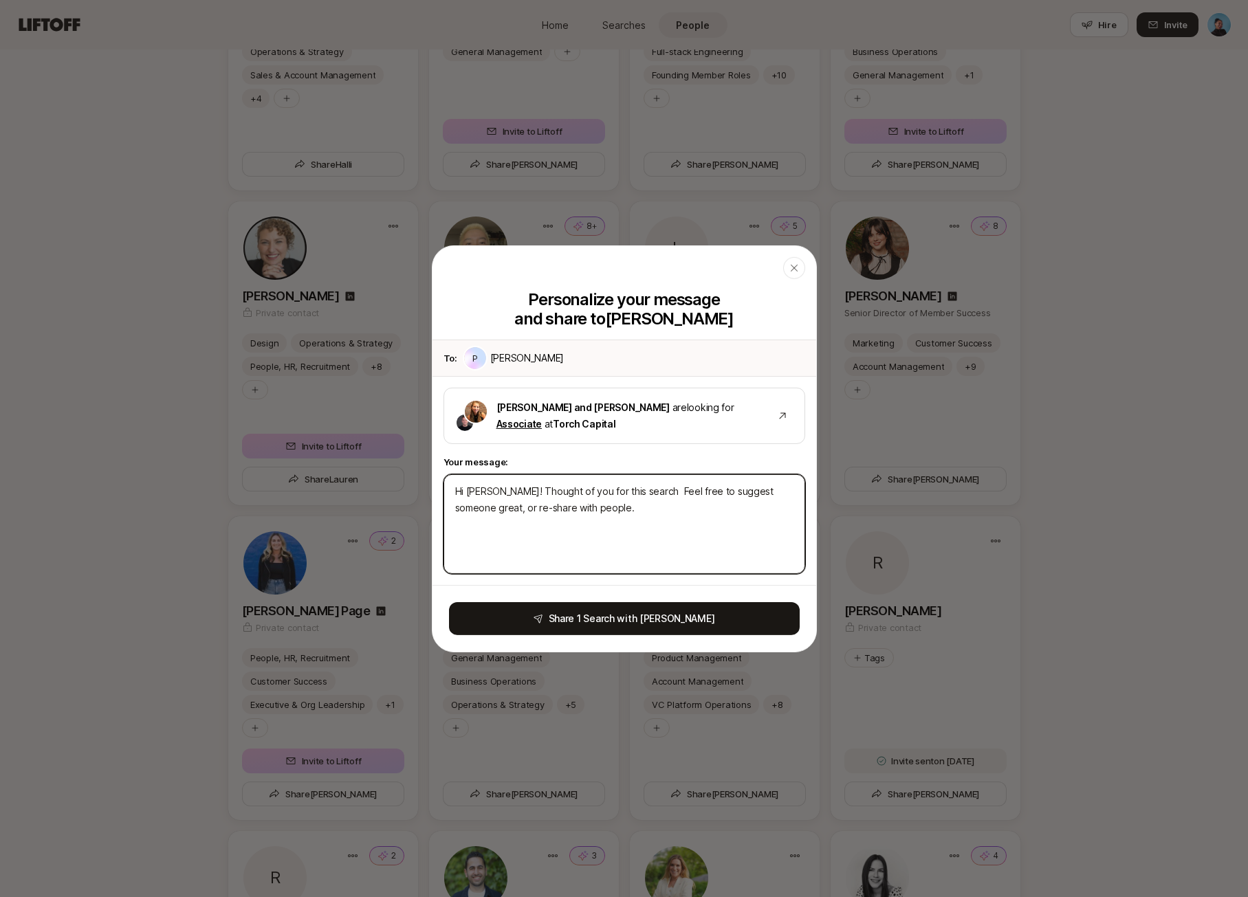
type textarea "Hi [PERSON_NAME]! Thought of you for this search - Feel free to suggest someone…"
type textarea "x"
type textarea "Hi [PERSON_NAME]! Thought of you for this search - eel free to suggest someone …"
type textarea "x"
type textarea "Hi [PERSON_NAME]! Thought of you for this search - feel free to suggest someone…"
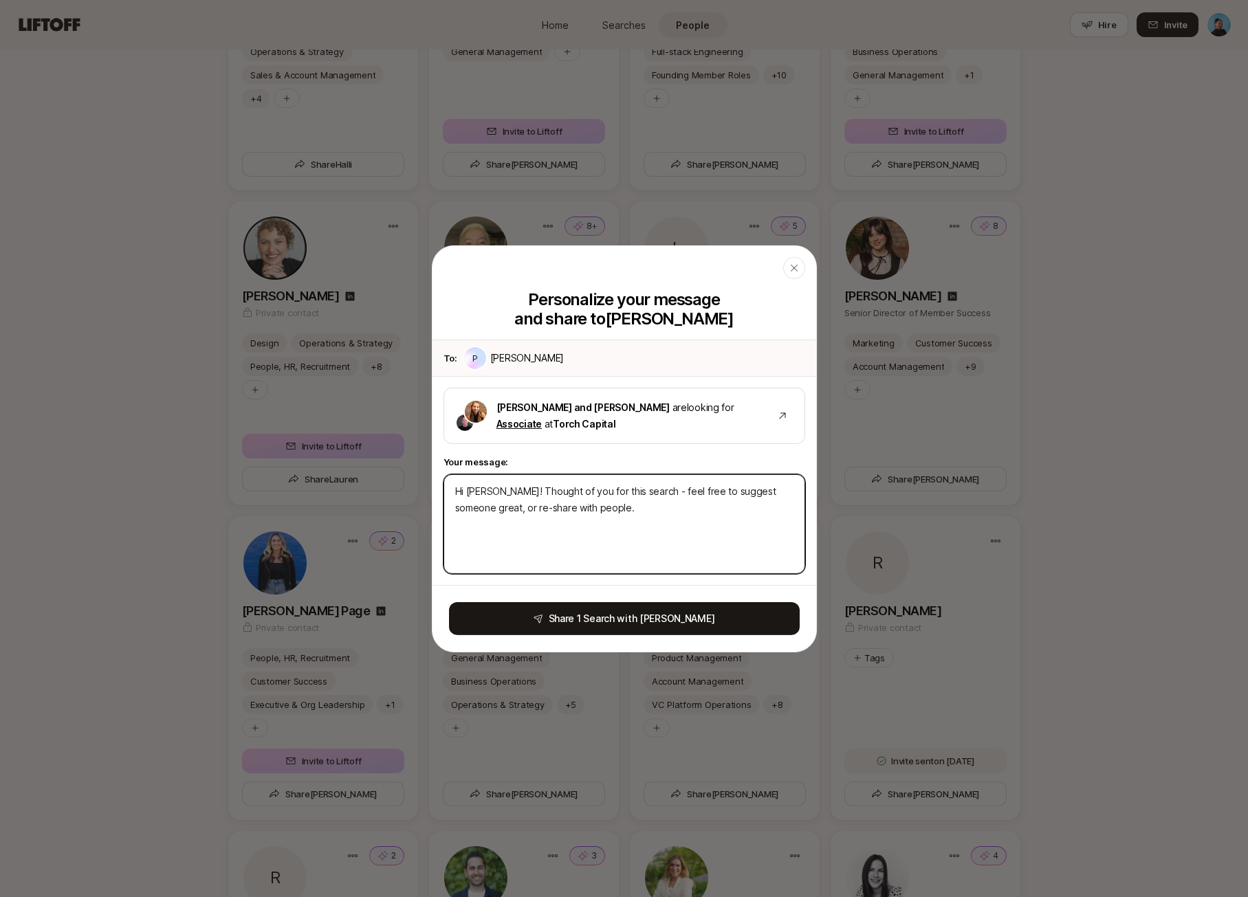
click at [567, 506] on textarea "Hi [PERSON_NAME]! Thought of you for this search - feel free to suggest someone…" at bounding box center [624, 524] width 362 height 100
type textarea "x"
type textarea "Hi [PERSON_NAME]! Thought of you for this search - feel free to suggest someone…"
type textarea "x"
type textarea "Hi [PERSON_NAME]! Thought of you for this search - feel free to suggest someone…"
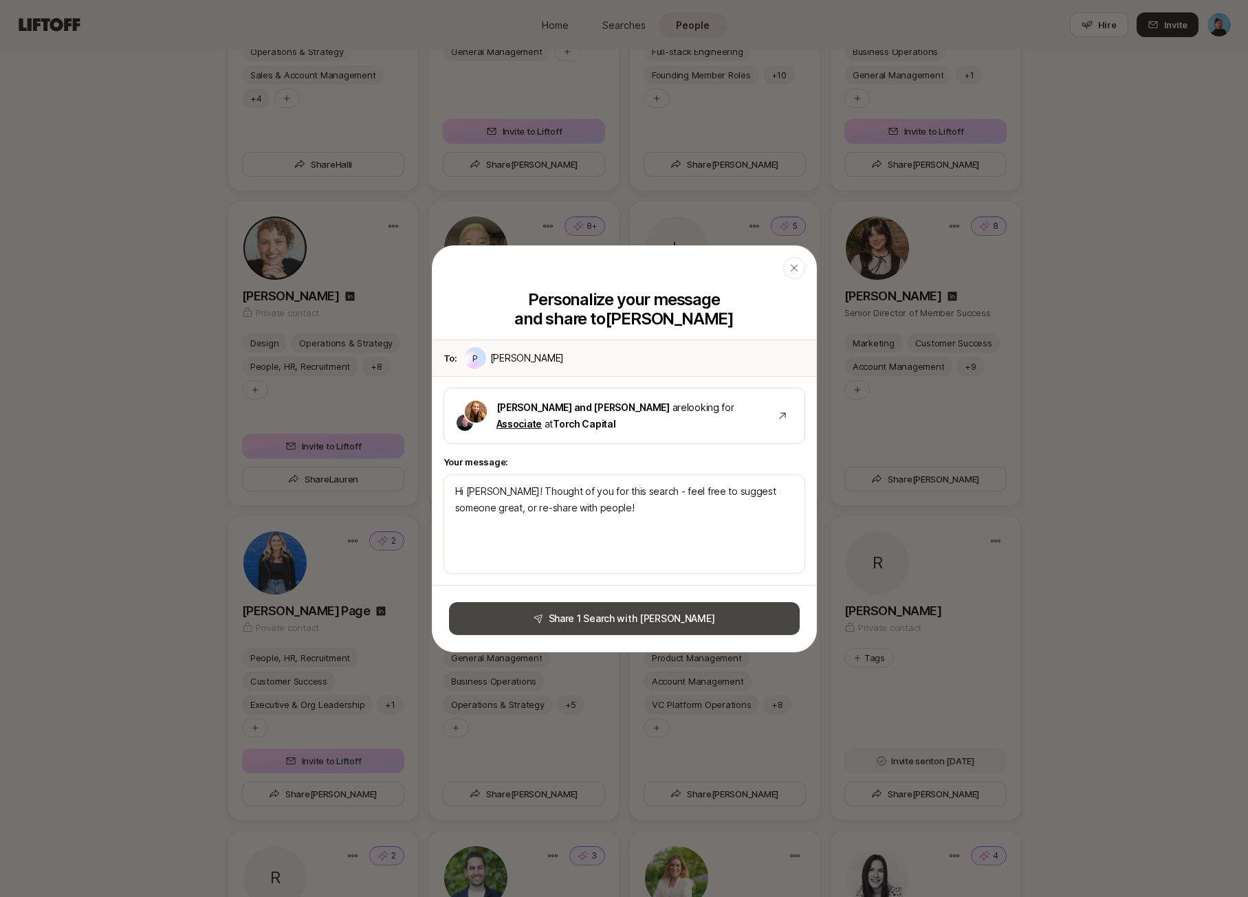
click at [627, 613] on button "Share 1 Search with [PERSON_NAME]" at bounding box center [624, 618] width 351 height 33
type textarea "x"
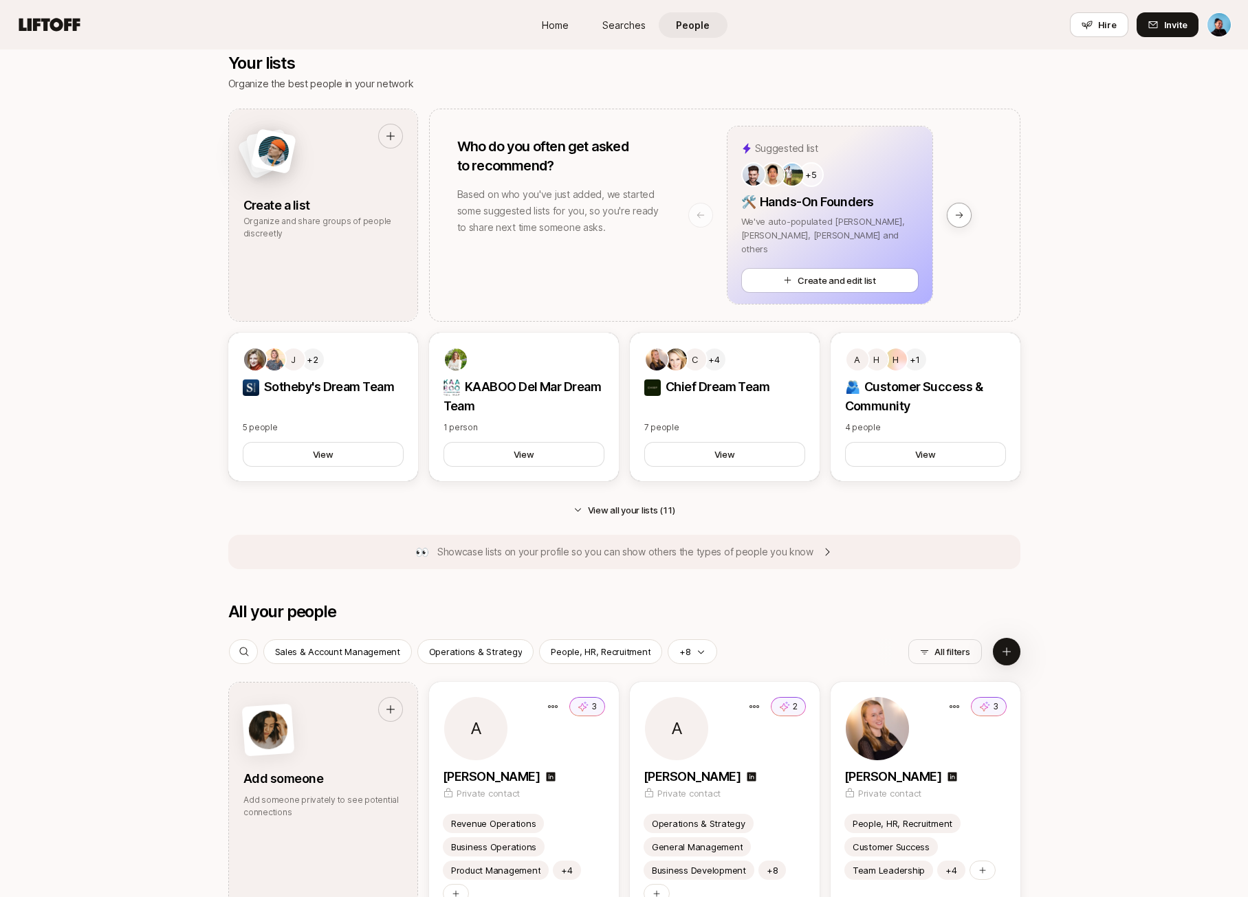
scroll to position [556, 0]
